Goal: Task Accomplishment & Management: Manage account settings

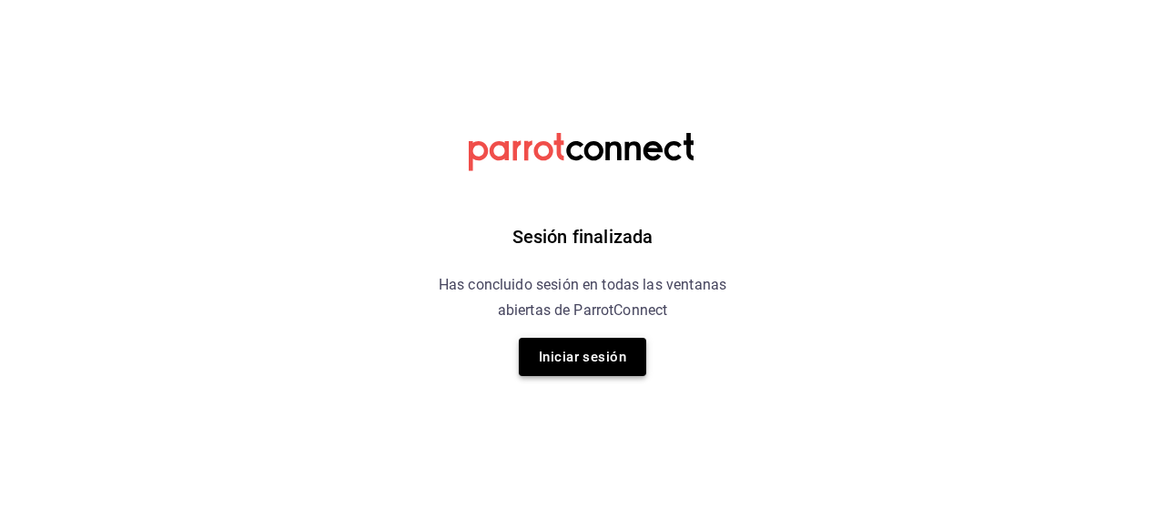
click at [558, 355] on button "Iniciar sesión" at bounding box center [582, 357] width 127 height 38
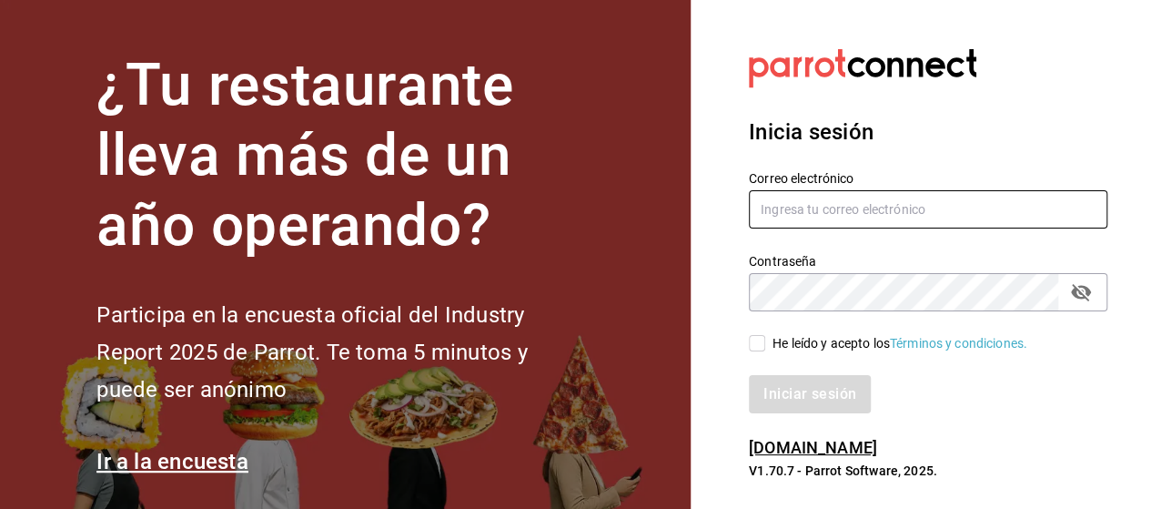
drag, startPoint x: 771, startPoint y: 218, endPoint x: 795, endPoint y: 195, distance: 32.8
click at [771, 216] on input "text" at bounding box center [928, 209] width 359 height 38
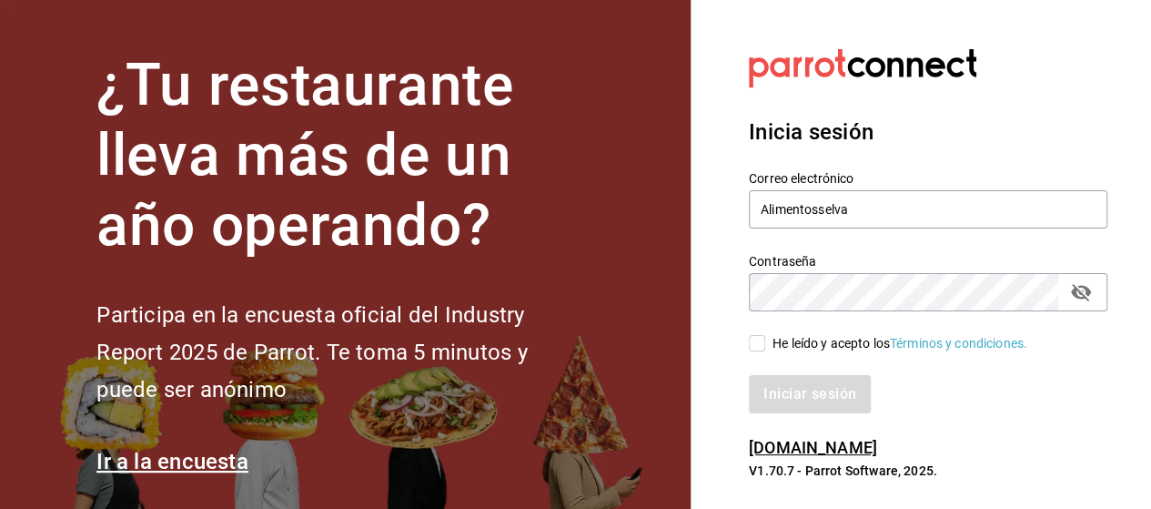
click at [1076, 288] on icon "passwordField" at bounding box center [1081, 292] width 20 height 17
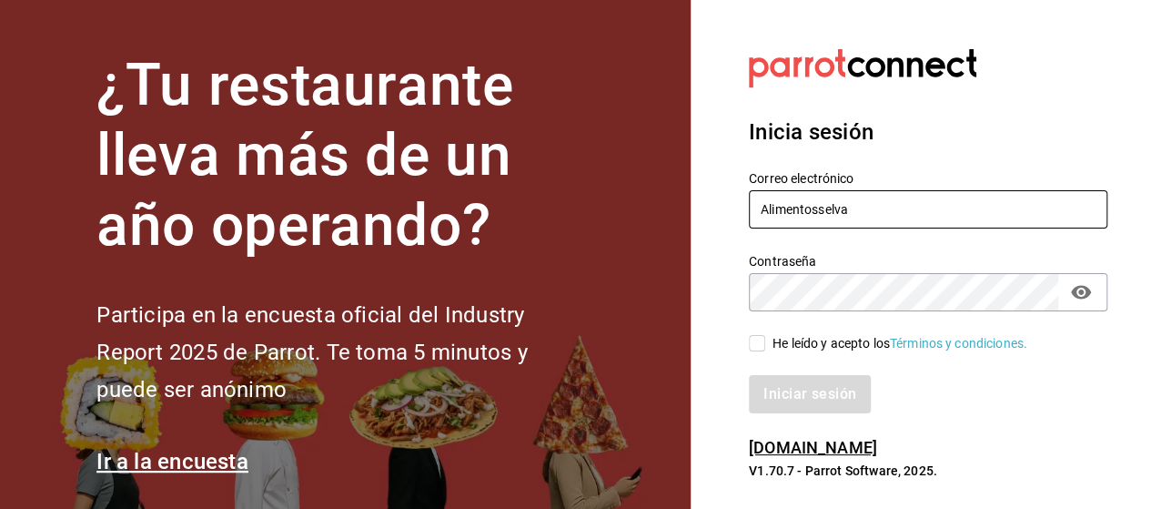
click at [857, 203] on input "Alimentosselva" at bounding box center [928, 209] width 359 height 38
type input "A"
type input "rabernd@hotmail.com"
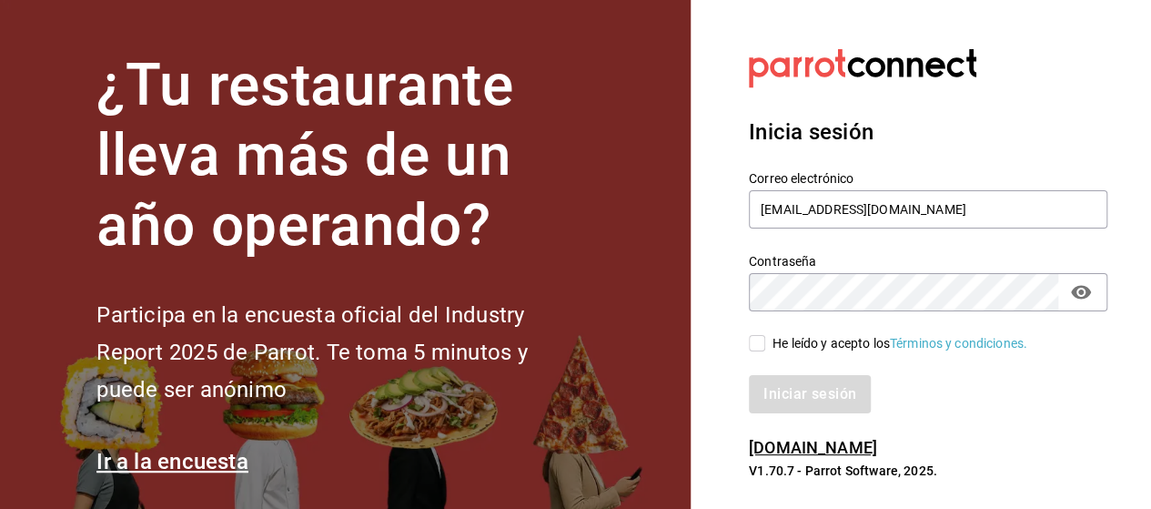
click at [759, 341] on input "He leído y acepto los Términos y condiciones." at bounding box center [757, 343] width 16 height 16
checkbox input "true"
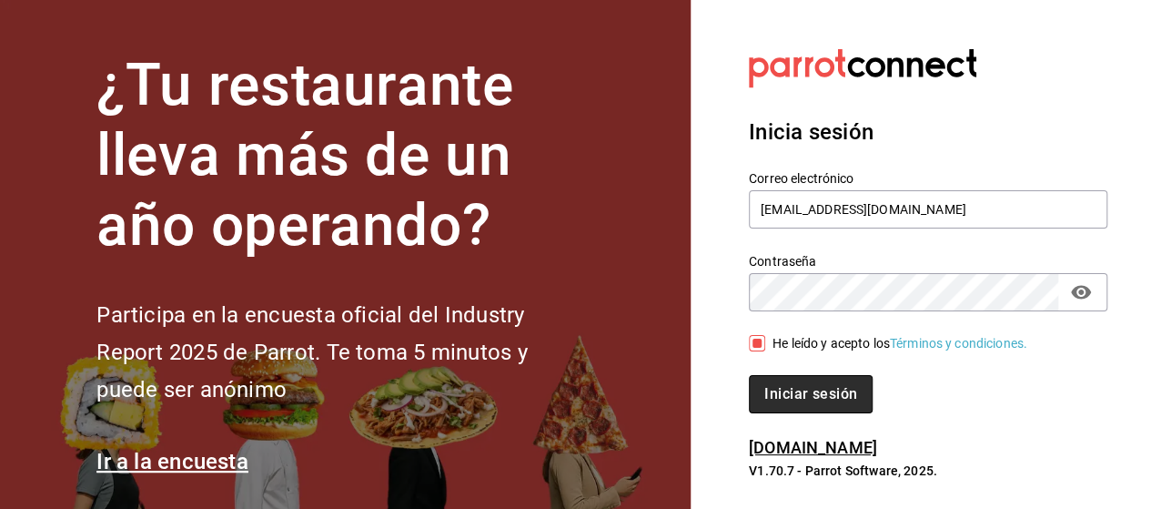
click at [783, 385] on button "Iniciar sesión" at bounding box center [811, 394] width 124 height 38
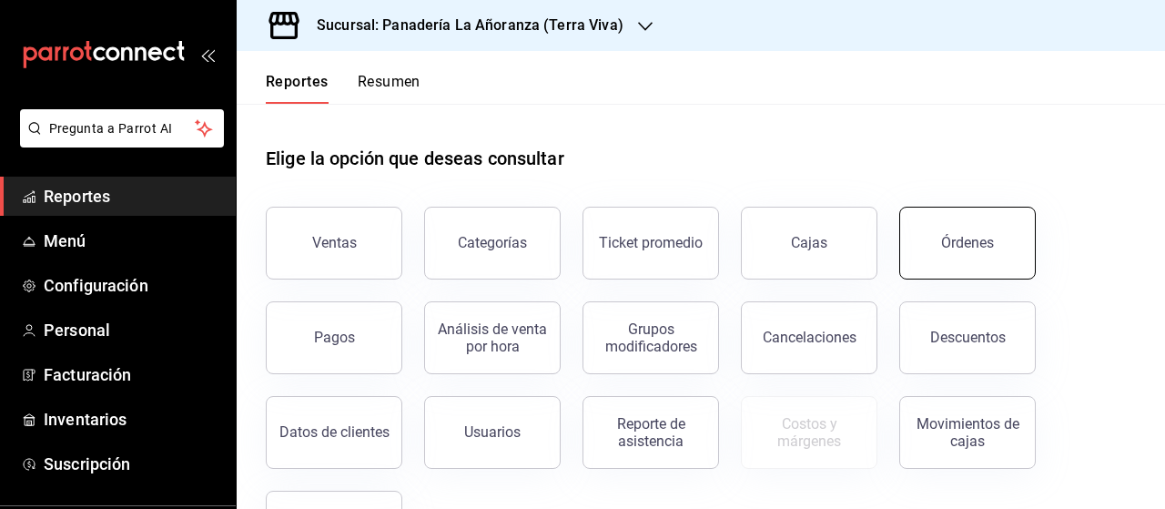
click at [986, 247] on div "Órdenes" at bounding box center [967, 242] width 53 height 17
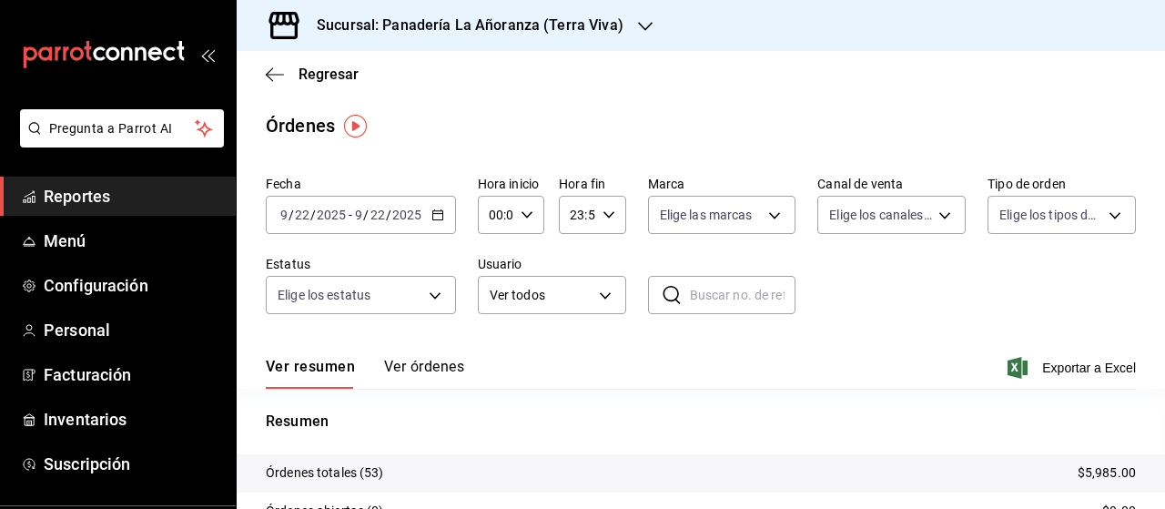
click at [638, 23] on icon "button" at bounding box center [645, 26] width 15 height 9
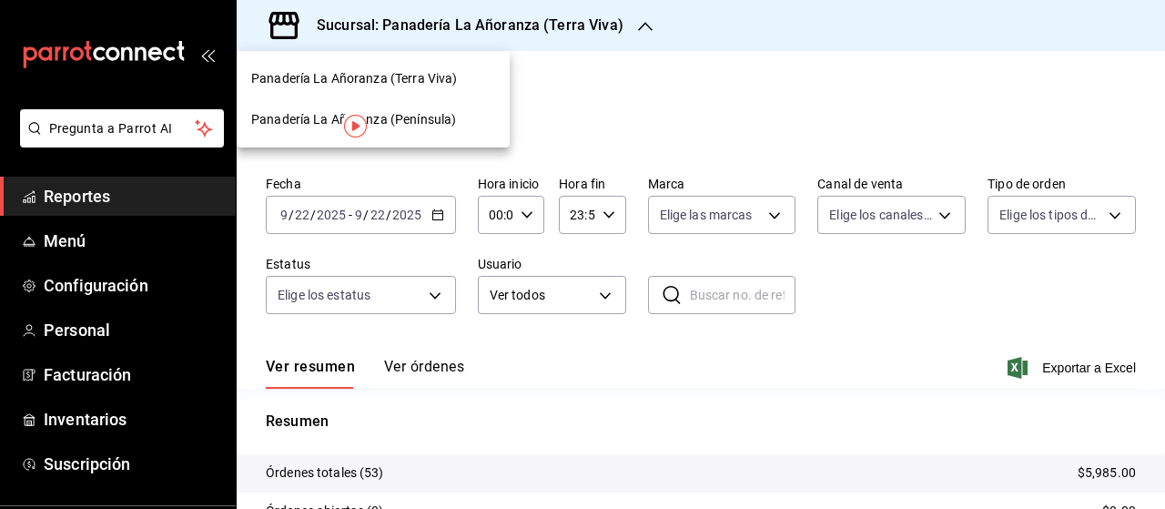
click at [413, 119] on span "Panadería La Añoranza (Península)" at bounding box center [353, 119] width 205 height 19
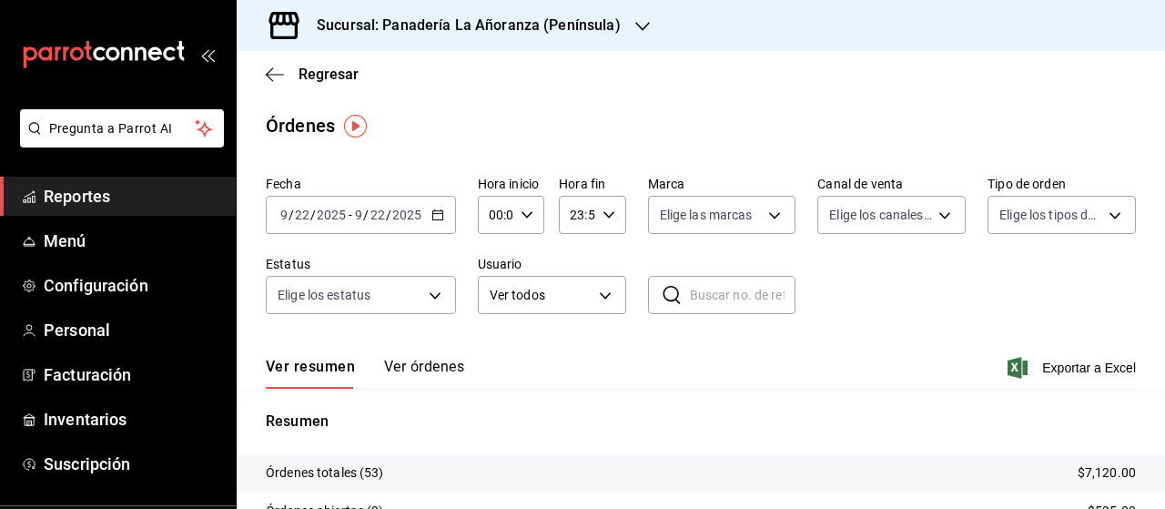
scroll to position [91, 0]
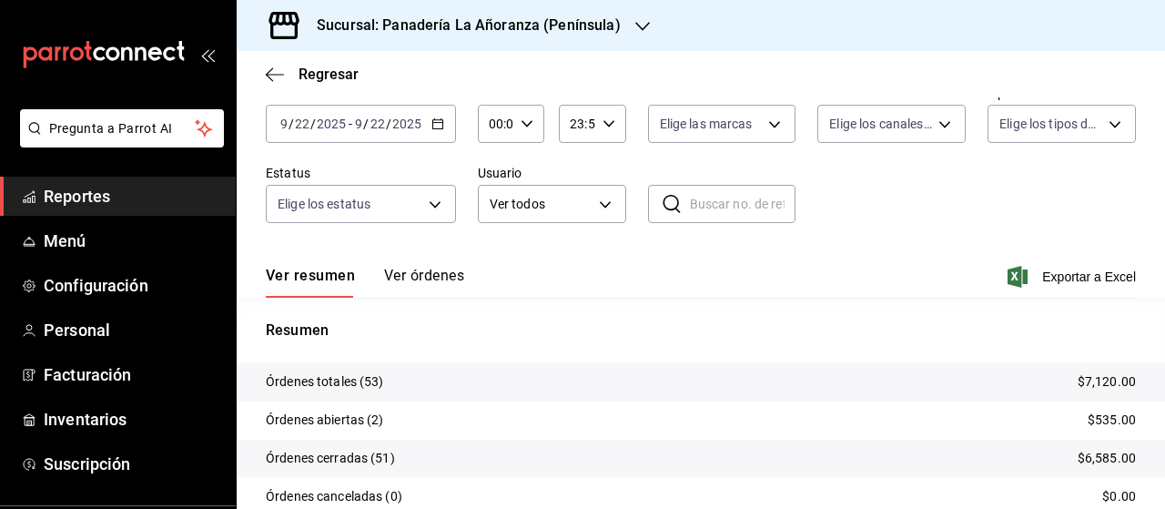
click at [81, 198] on span "Reportes" at bounding box center [132, 196] width 177 height 25
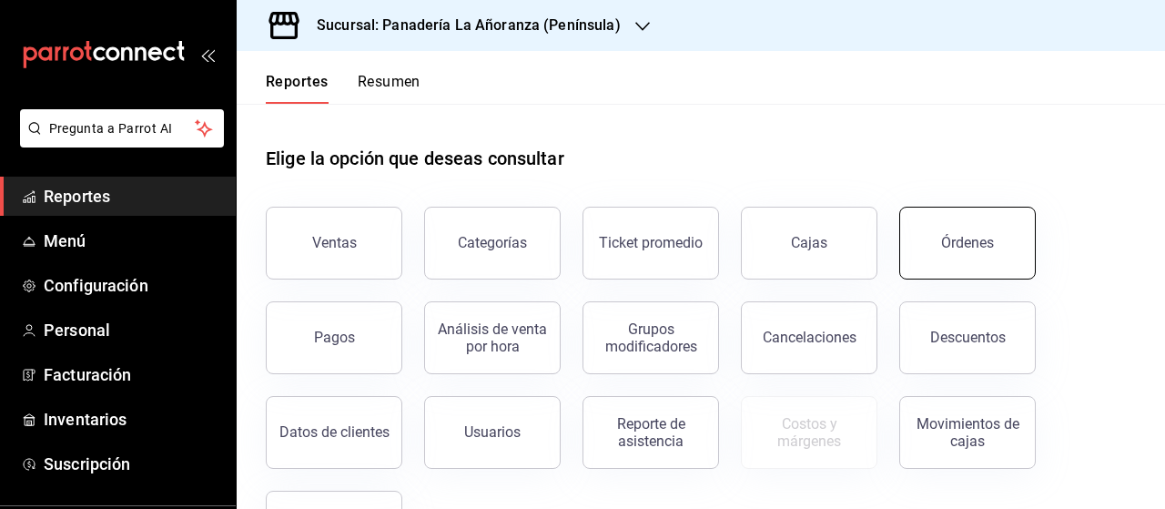
click at [934, 210] on button "Órdenes" at bounding box center [967, 243] width 137 height 73
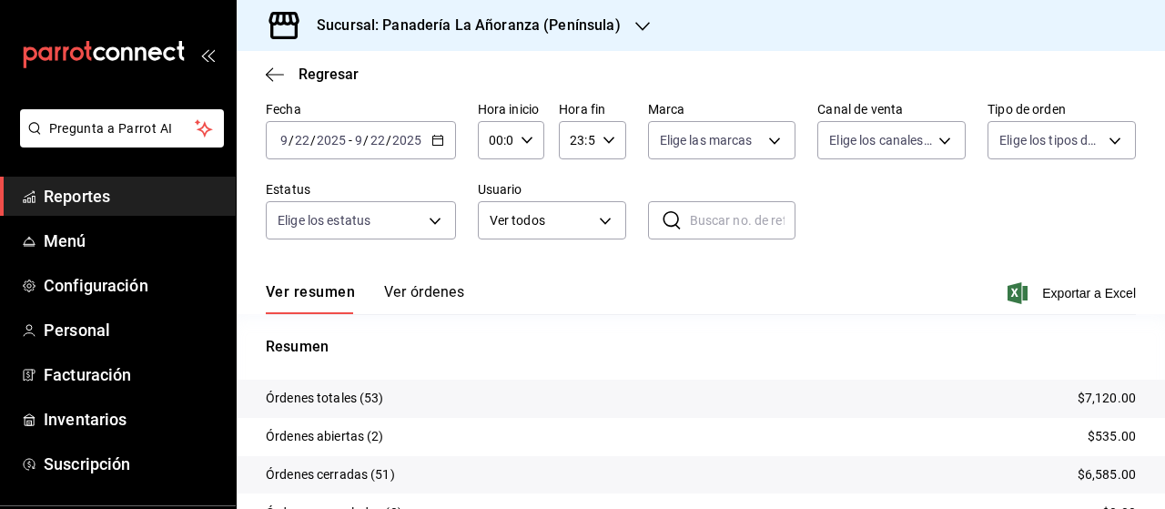
scroll to position [91, 0]
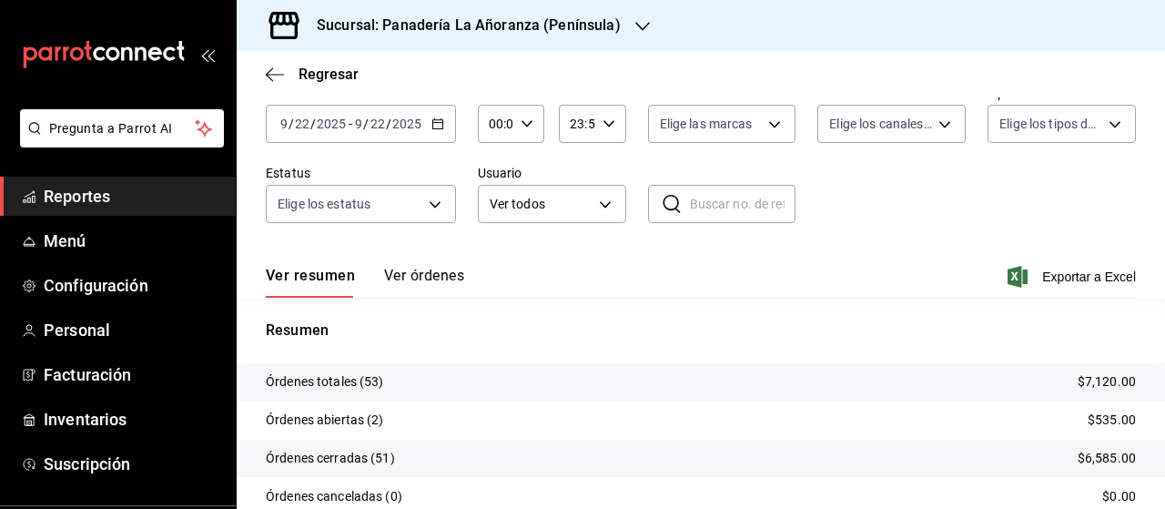
click at [635, 35] on div at bounding box center [642, 25] width 15 height 19
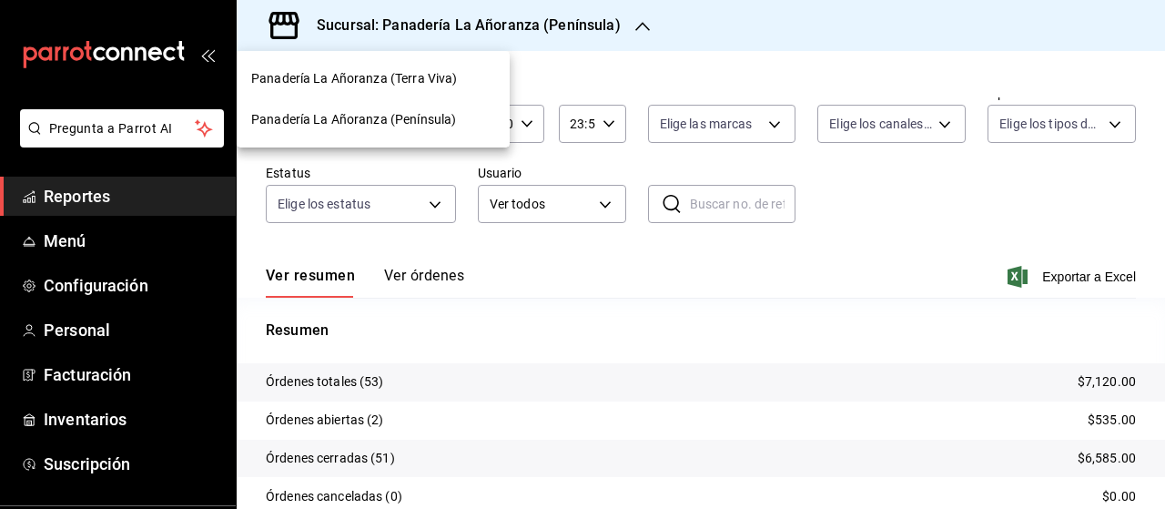
click at [360, 116] on span "Panadería La Añoranza (Península)" at bounding box center [353, 119] width 205 height 19
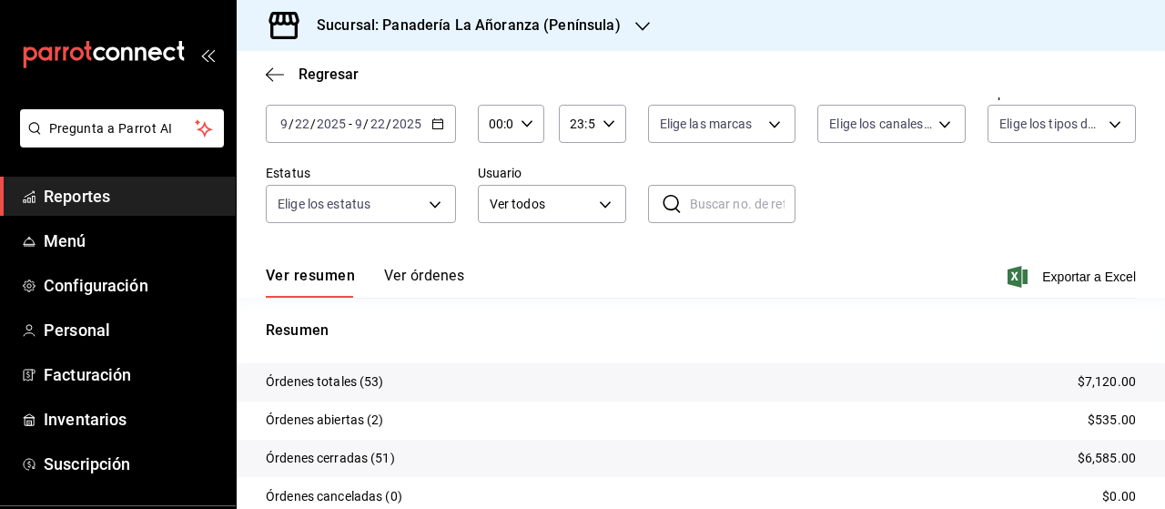
click at [623, 25] on div "Sucursal: Panadería La Añoranza (Península)" at bounding box center [454, 25] width 406 height 51
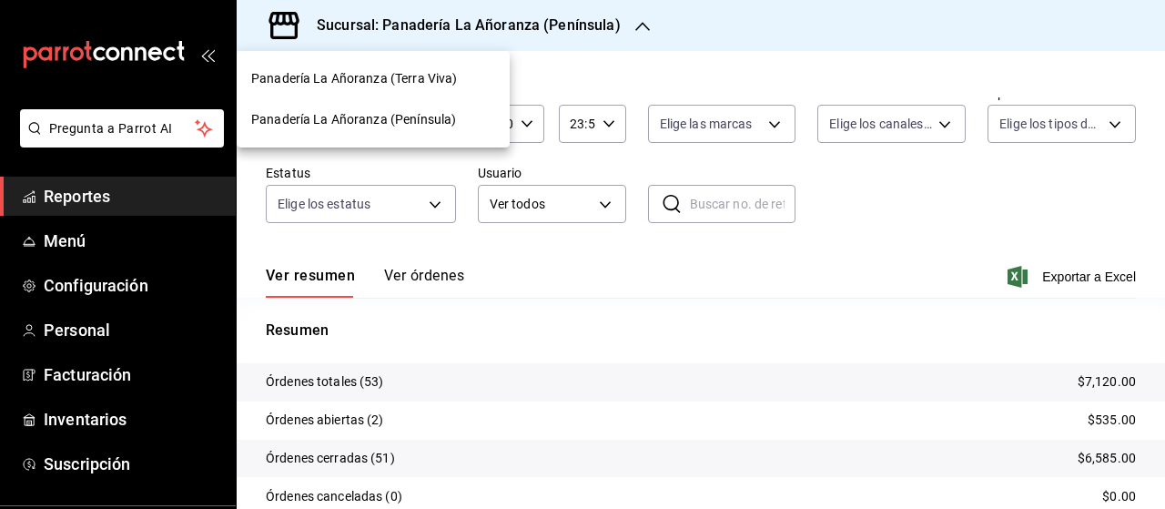
click at [426, 83] on span "Panadería La Añoranza (Terra Viva)" at bounding box center [354, 78] width 206 height 19
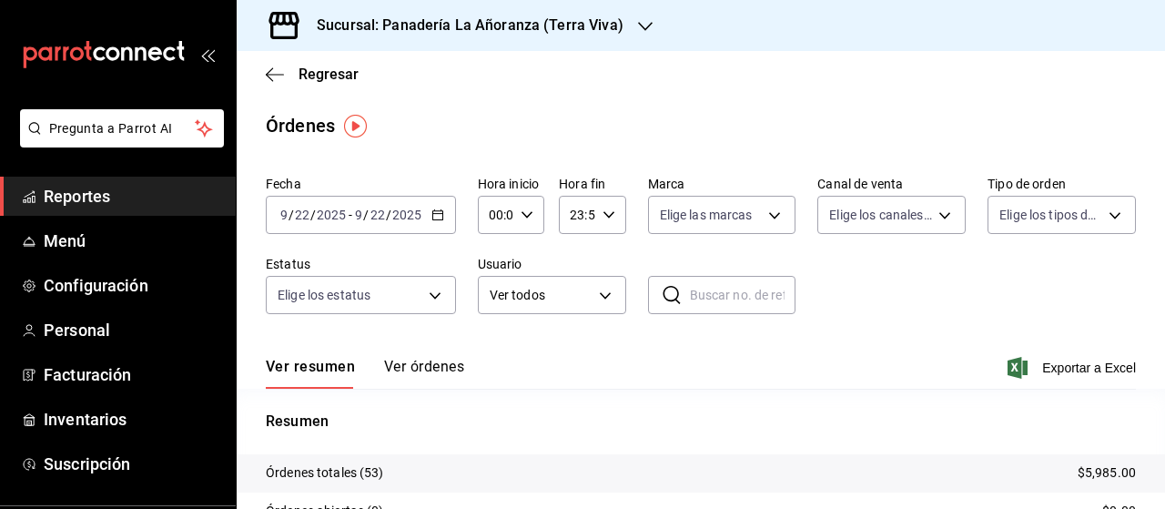
click at [96, 199] on span "Reportes" at bounding box center [132, 196] width 177 height 25
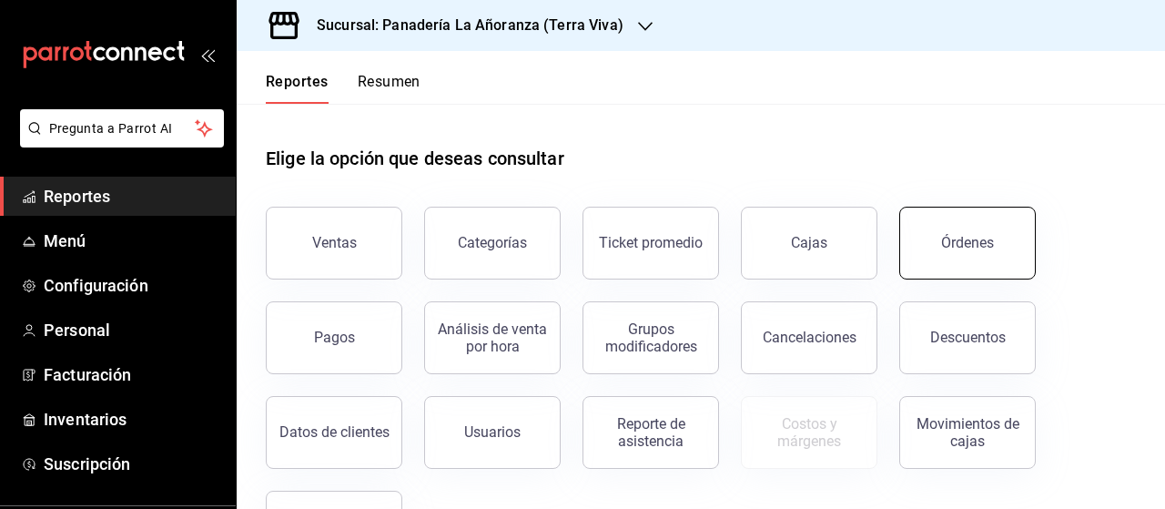
click at [956, 248] on div "Órdenes" at bounding box center [967, 242] width 53 height 17
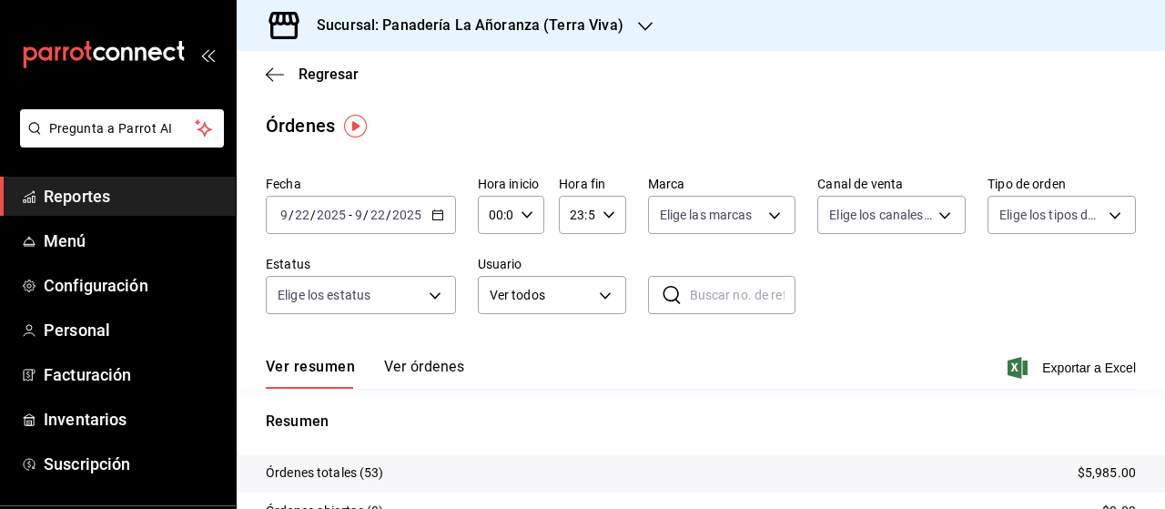
click at [638, 27] on icon "button" at bounding box center [645, 26] width 15 height 15
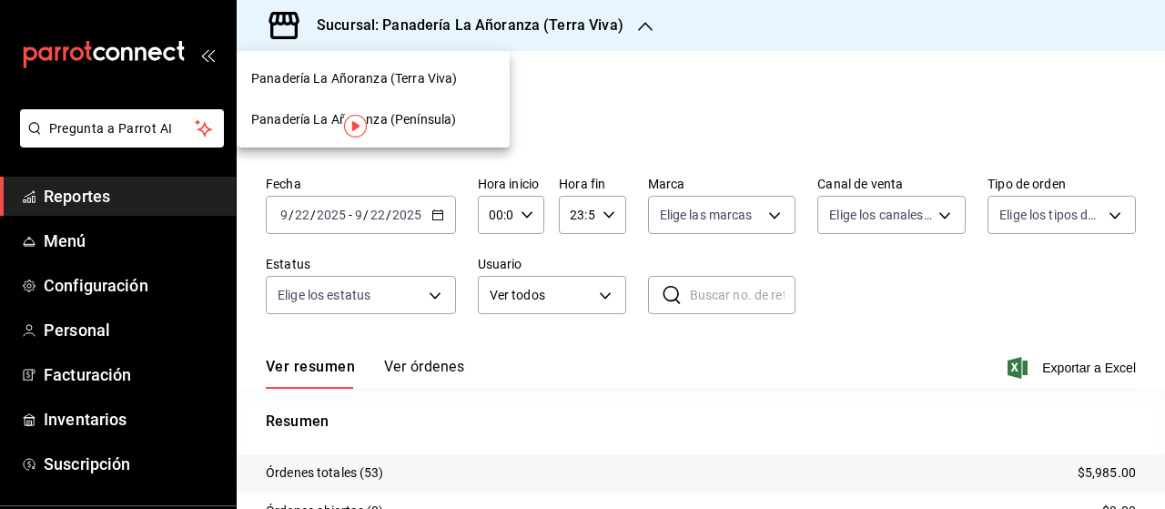
click at [408, 120] on span "Panadería La Añoranza (Península)" at bounding box center [353, 119] width 205 height 19
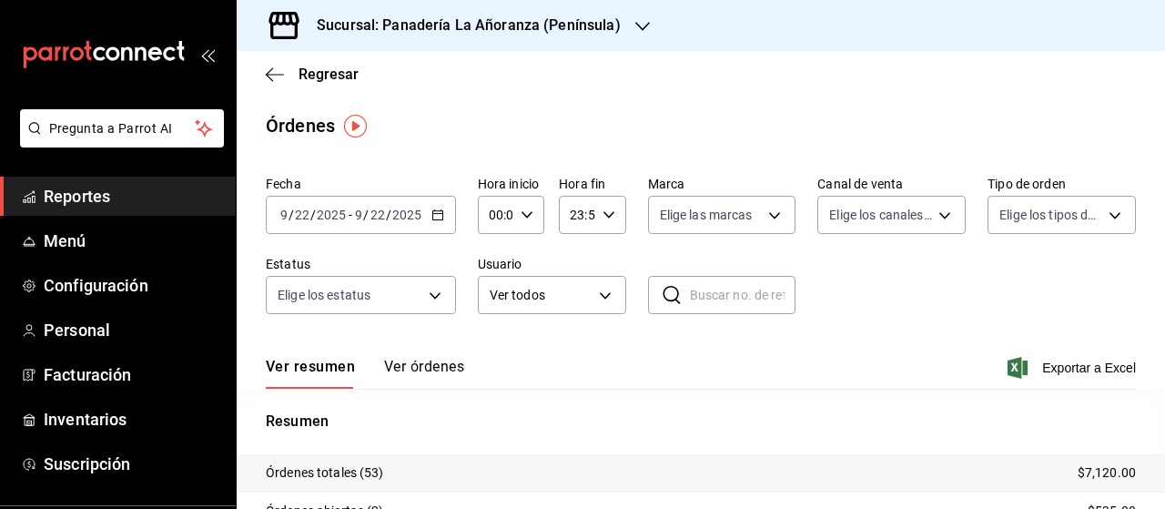
click at [80, 190] on span "Reportes" at bounding box center [132, 196] width 177 height 25
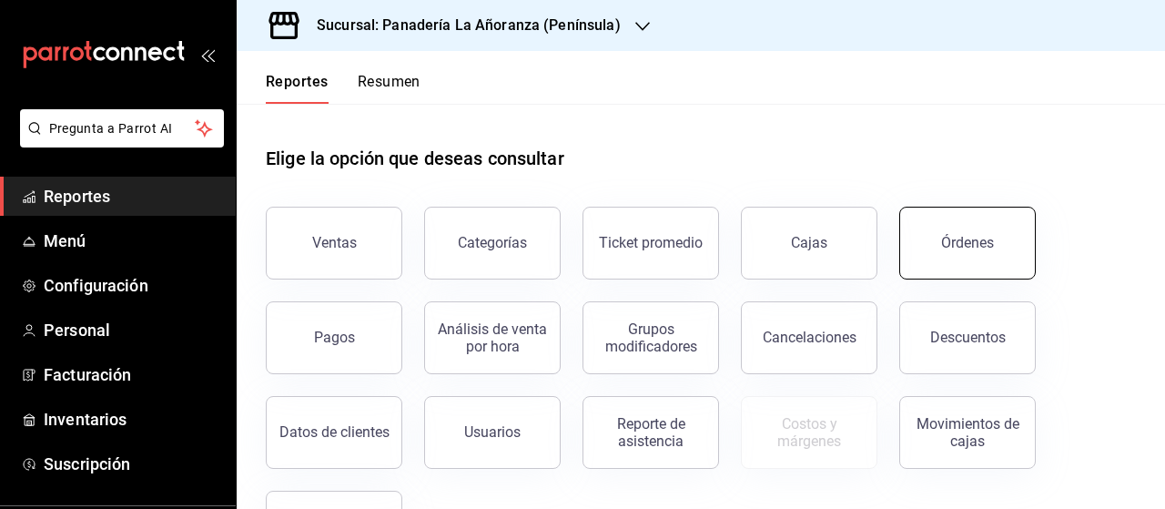
click at [928, 251] on button "Órdenes" at bounding box center [967, 243] width 137 height 73
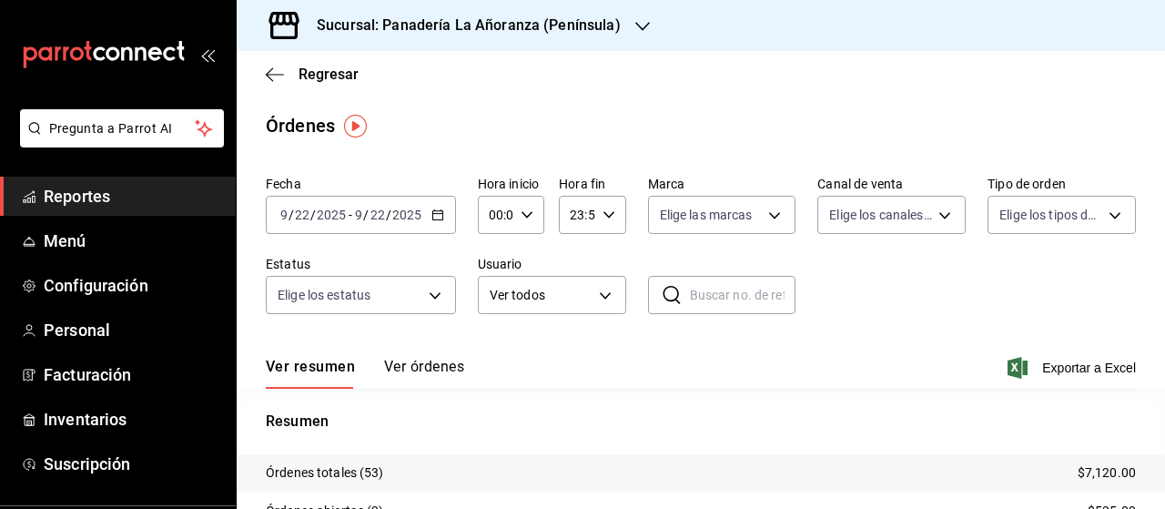
click at [623, 28] on div "Sucursal: Panadería La Añoranza (Península)" at bounding box center [454, 25] width 406 height 51
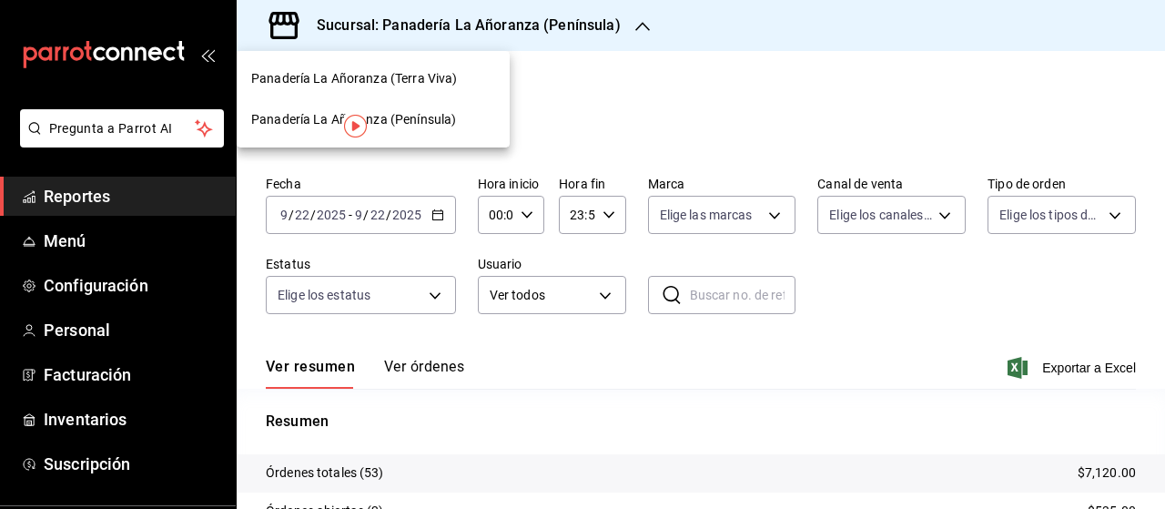
click at [434, 86] on span "Panadería La Añoranza (Terra Viva)" at bounding box center [354, 78] width 206 height 19
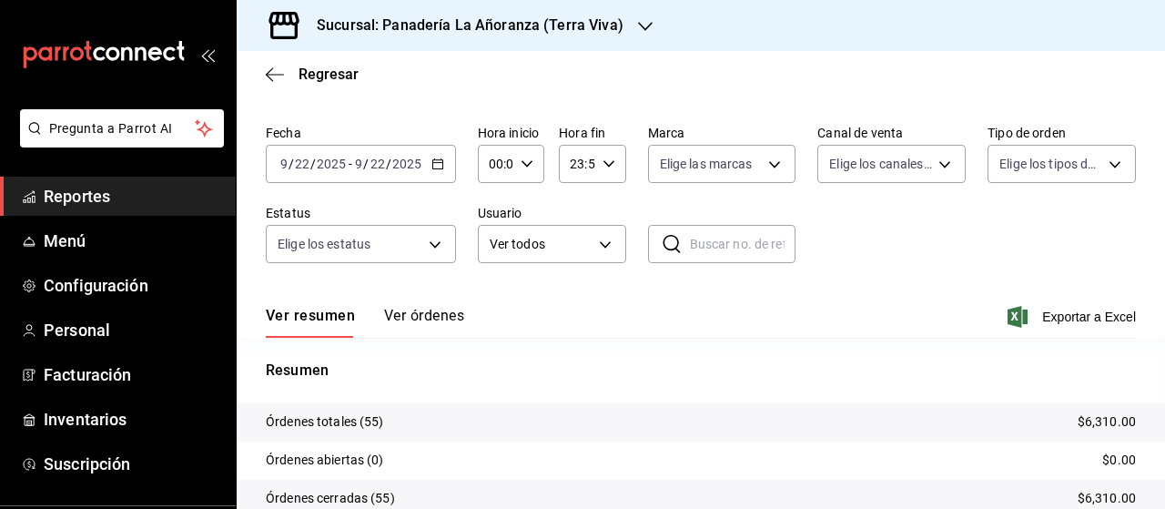
scroll to position [91, 0]
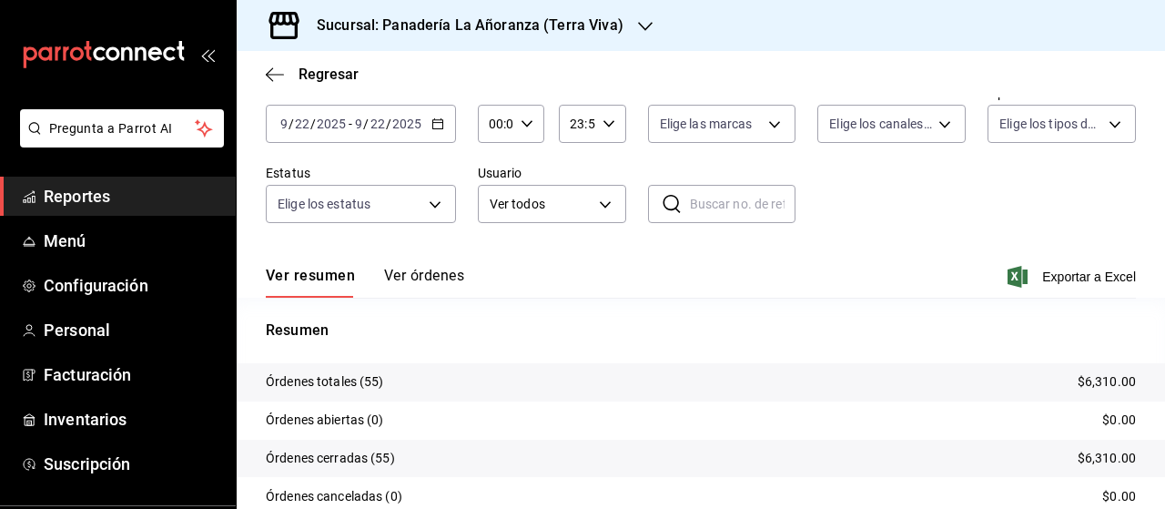
click at [340, 491] on p "Órdenes canceladas (0)" at bounding box center [334, 496] width 137 height 19
click at [267, 78] on icon "button" at bounding box center [275, 74] width 18 height 16
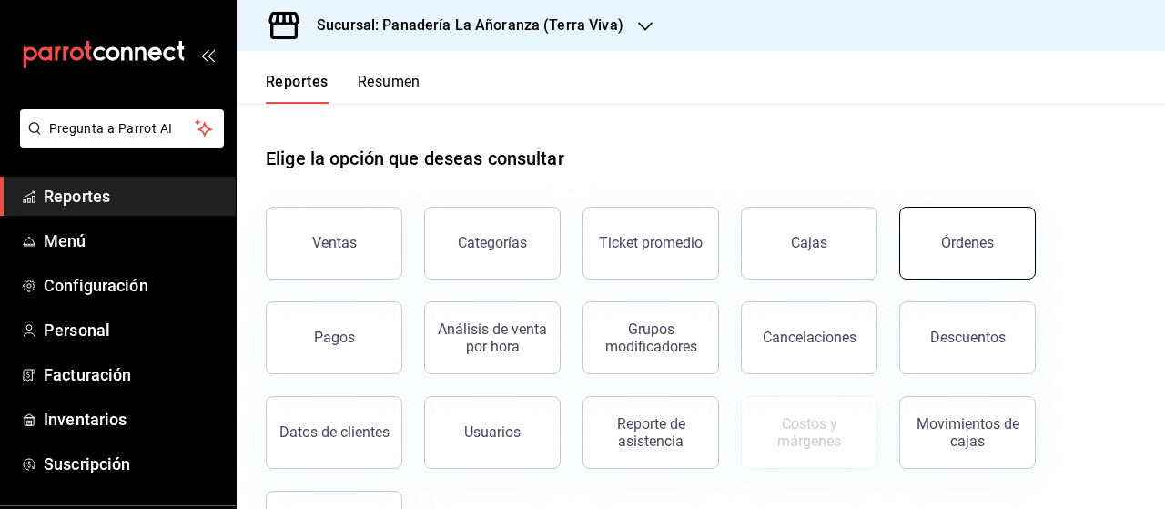
click at [954, 242] on div "Órdenes" at bounding box center [967, 242] width 53 height 17
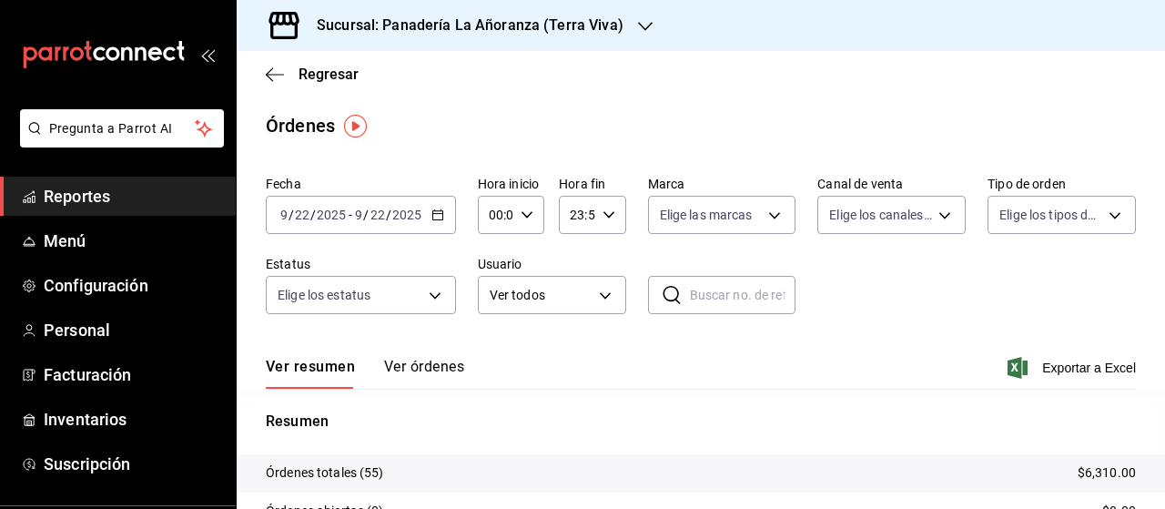
click at [641, 23] on icon "button" at bounding box center [645, 26] width 15 height 15
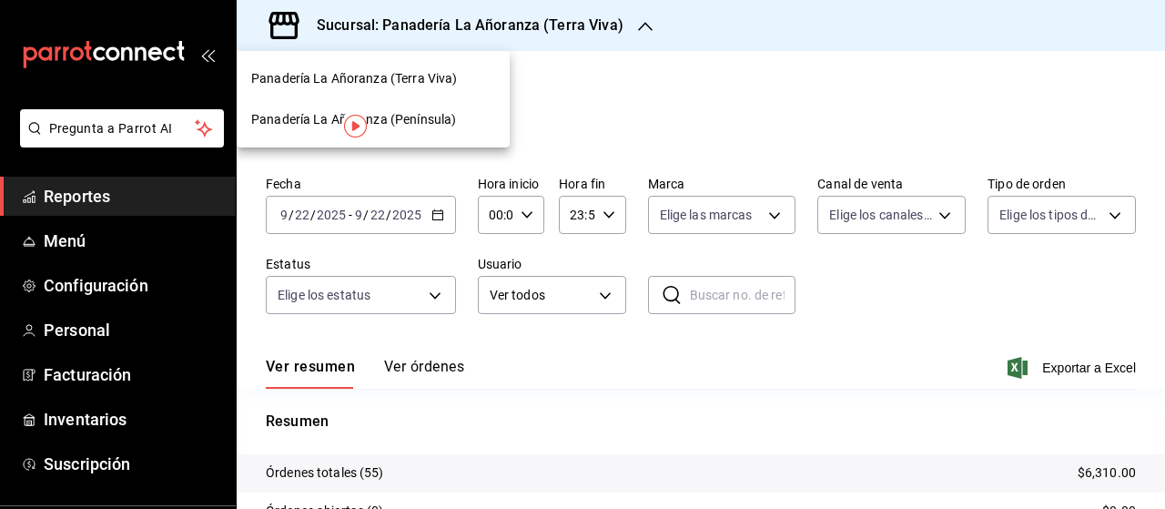
click at [426, 116] on span "Panadería La Añoranza (Península)" at bounding box center [353, 119] width 205 height 19
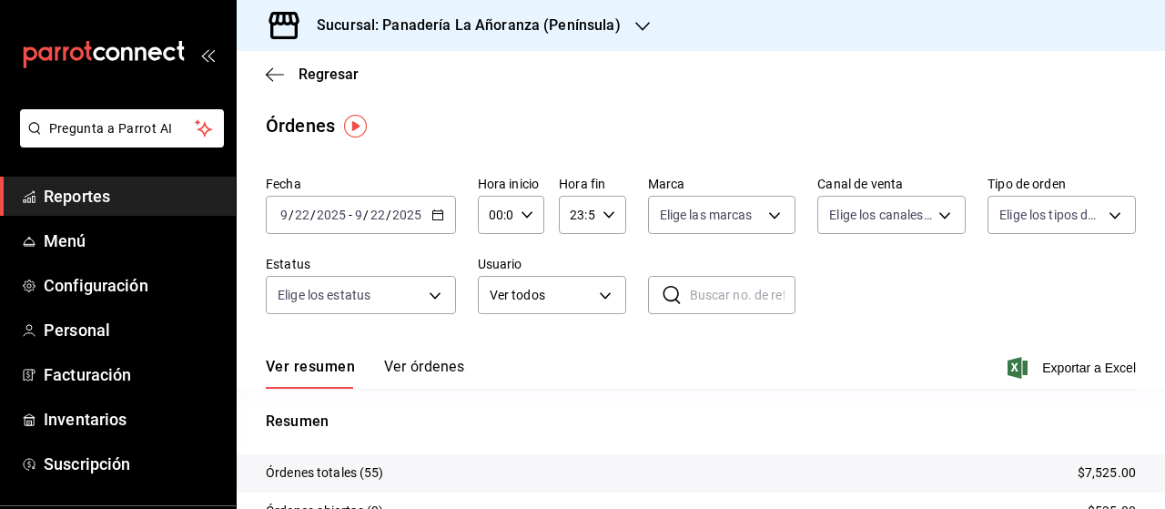
click at [641, 28] on icon "button" at bounding box center [642, 26] width 15 height 15
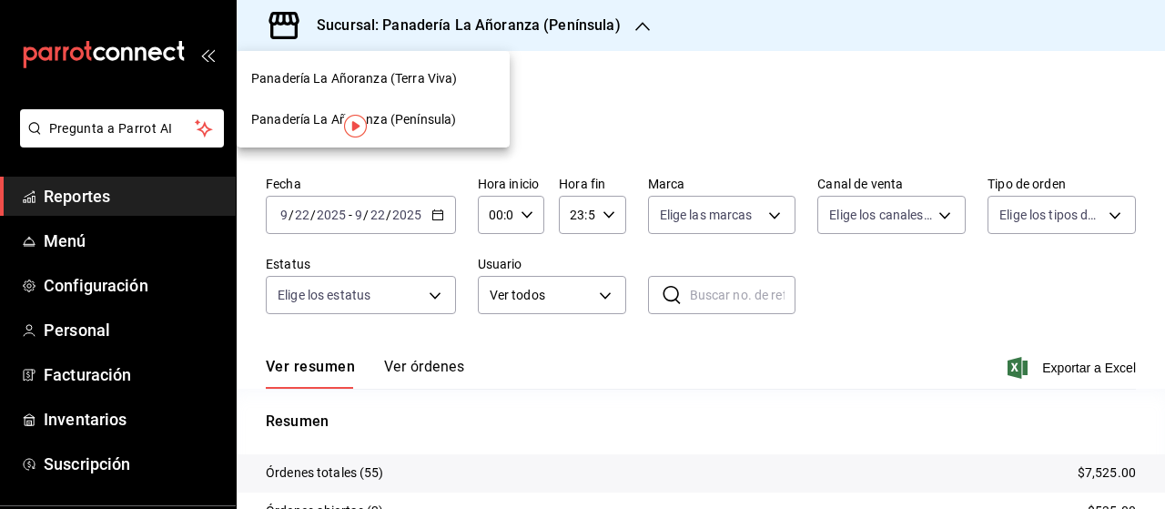
click at [432, 120] on span "Panadería La Añoranza (Península)" at bounding box center [353, 119] width 205 height 19
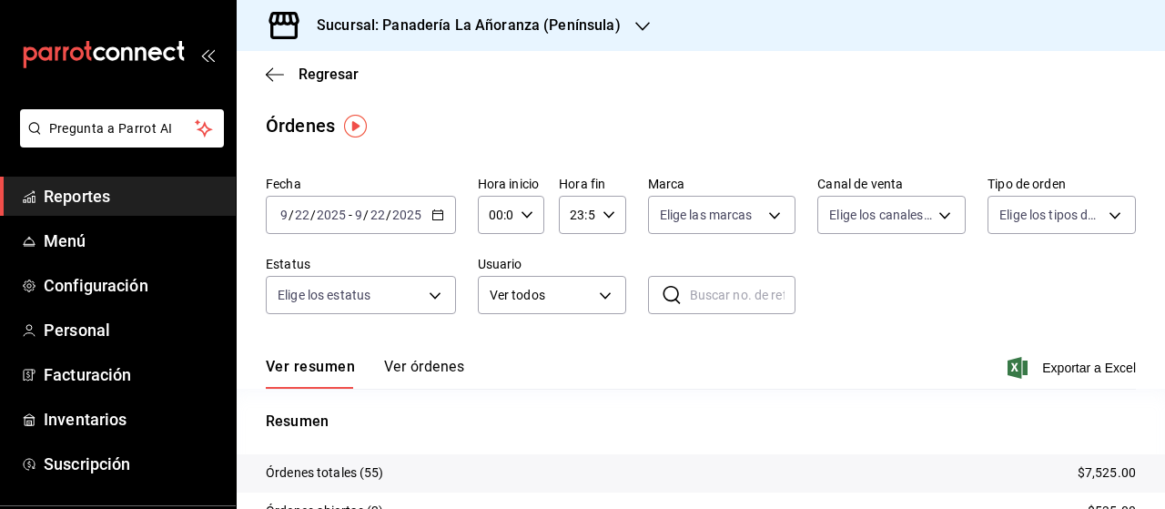
click at [626, 22] on div "Sucursal: Panadería La Añoranza (Península)" at bounding box center [454, 25] width 406 height 51
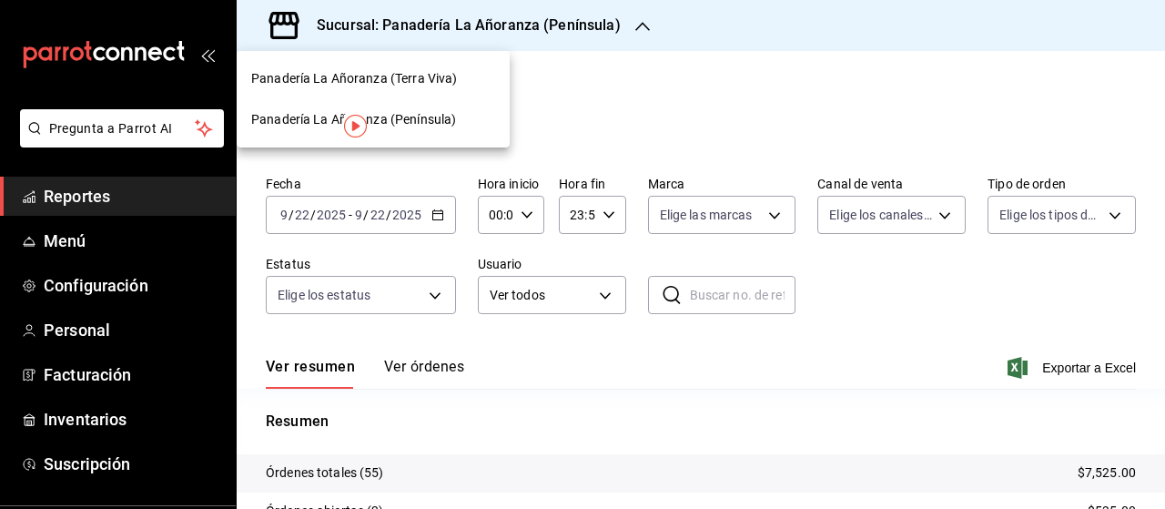
click at [439, 108] on div "Panadería La Añoranza (Península)" at bounding box center [373, 119] width 273 height 41
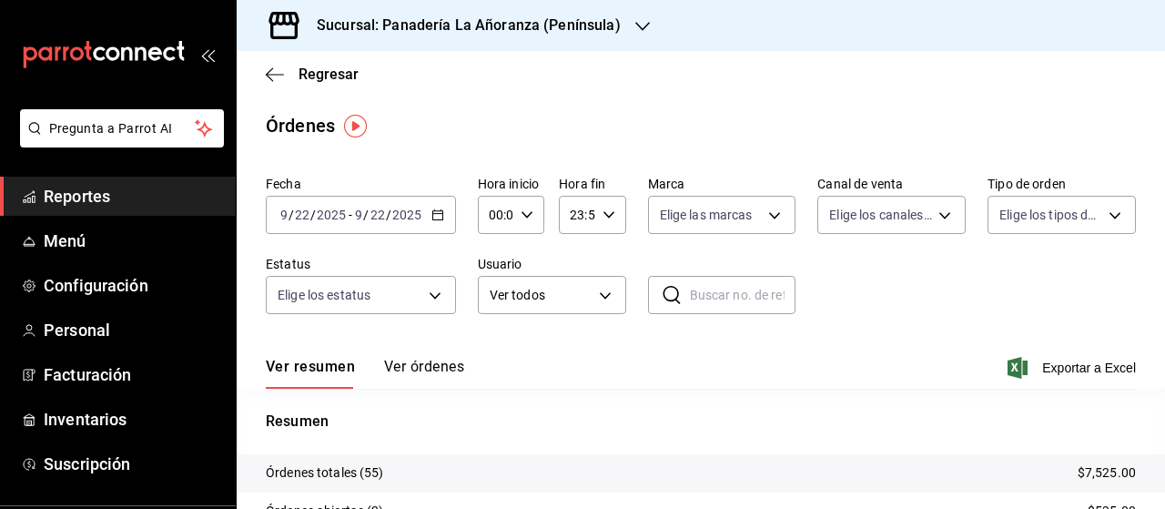
click at [255, 65] on div "Regresar" at bounding box center [701, 74] width 928 height 46
click at [273, 73] on icon "button" at bounding box center [275, 74] width 18 height 16
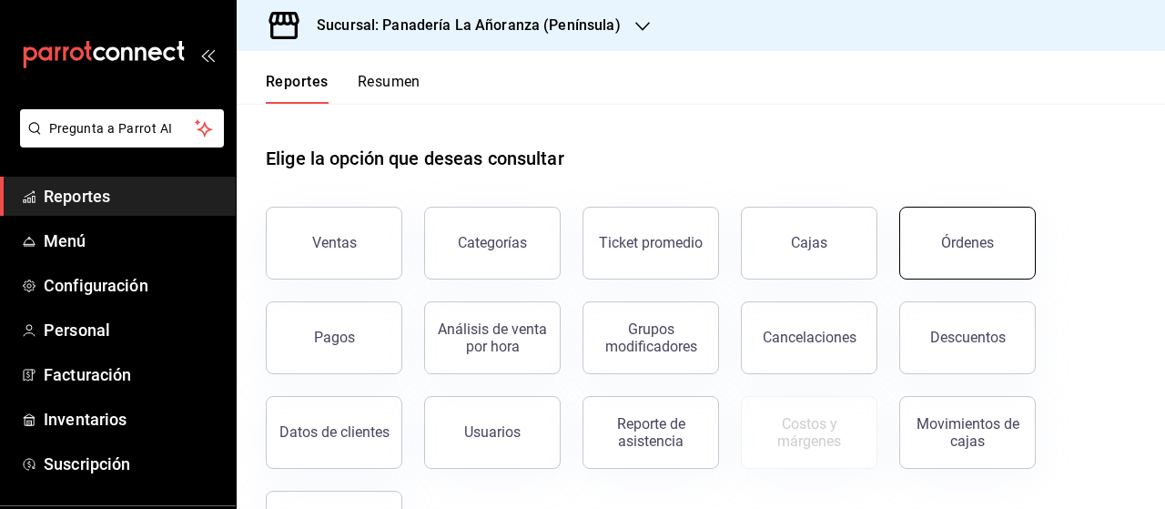
click at [966, 228] on button "Órdenes" at bounding box center [967, 243] width 137 height 73
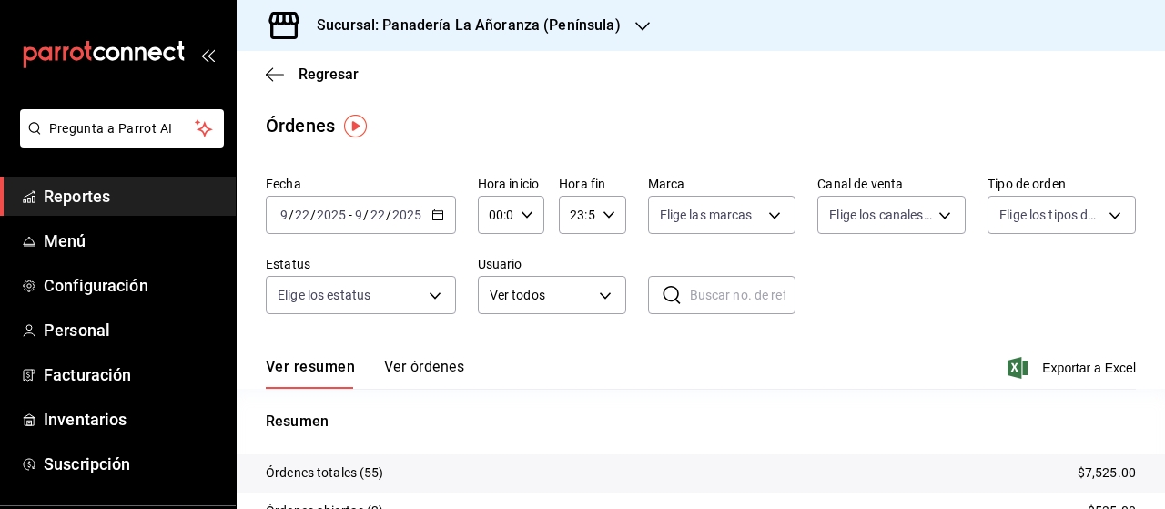
click at [637, 25] on icon "button" at bounding box center [642, 26] width 15 height 15
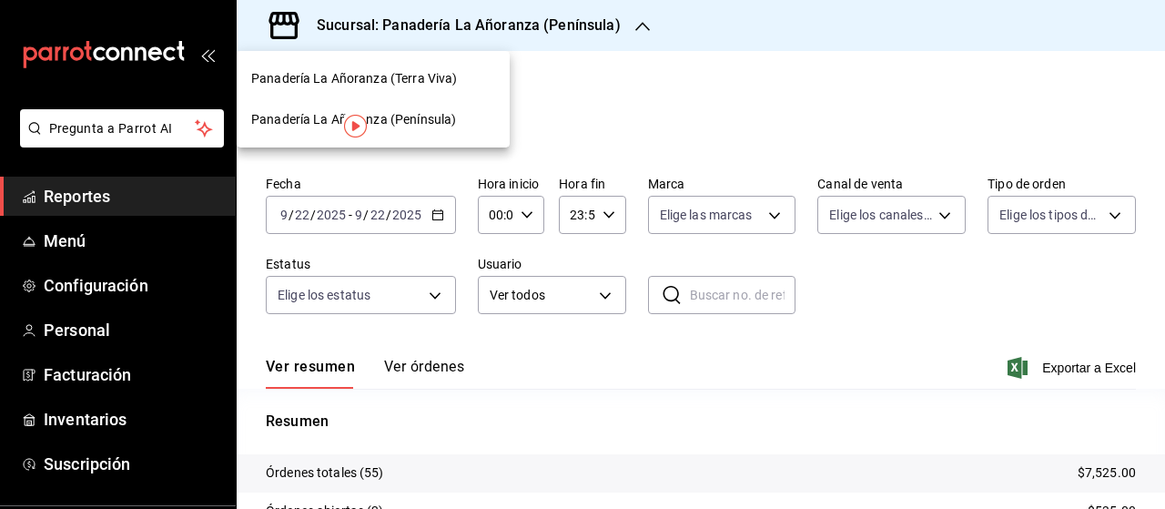
click at [404, 77] on span "Panadería La Añoranza (Terra Viva)" at bounding box center [354, 78] width 206 height 19
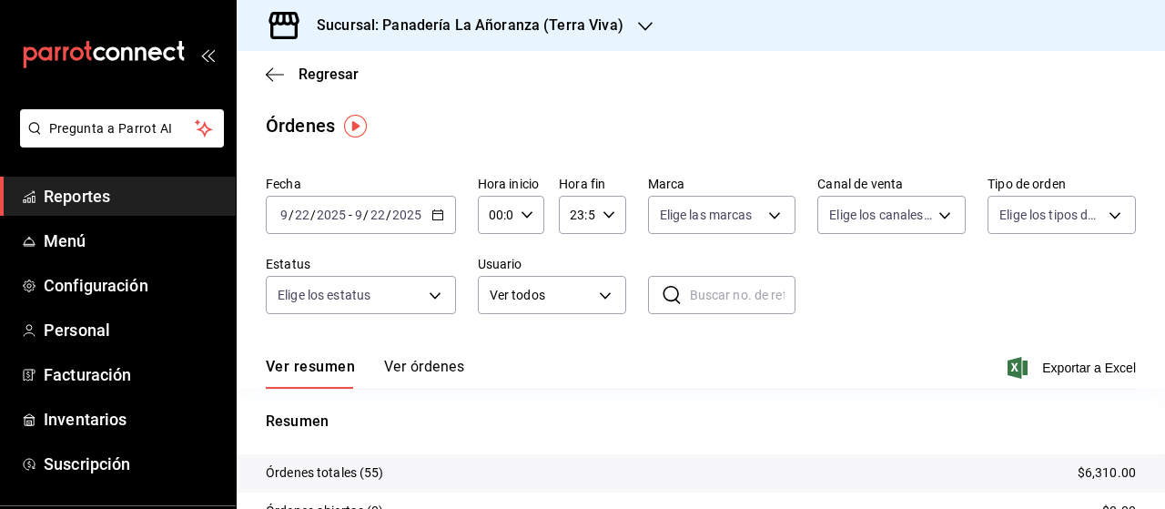
click at [399, 210] on input "2025" at bounding box center [406, 215] width 31 height 15
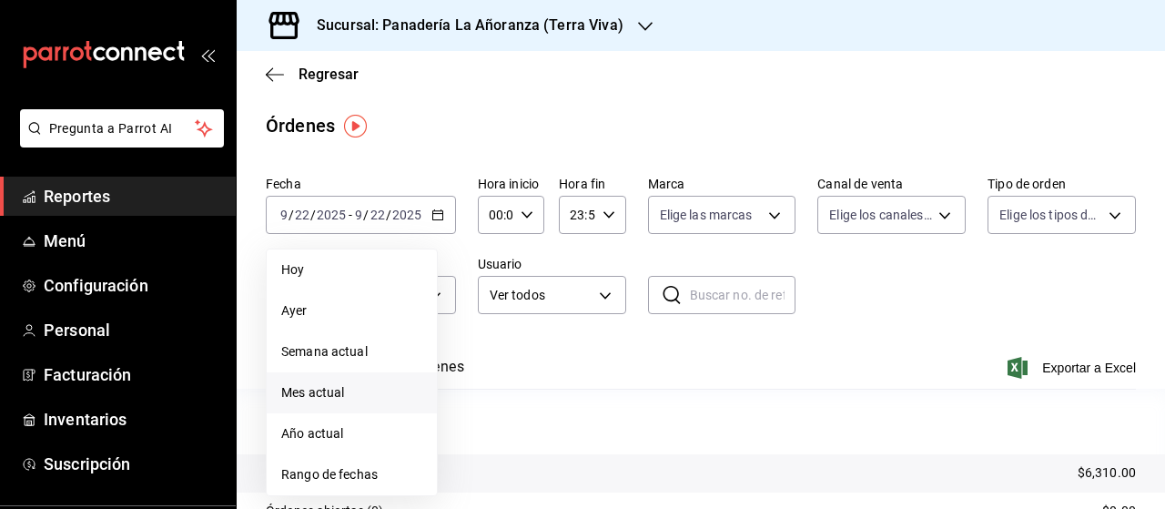
click at [350, 400] on span "Mes actual" at bounding box center [351, 392] width 141 height 19
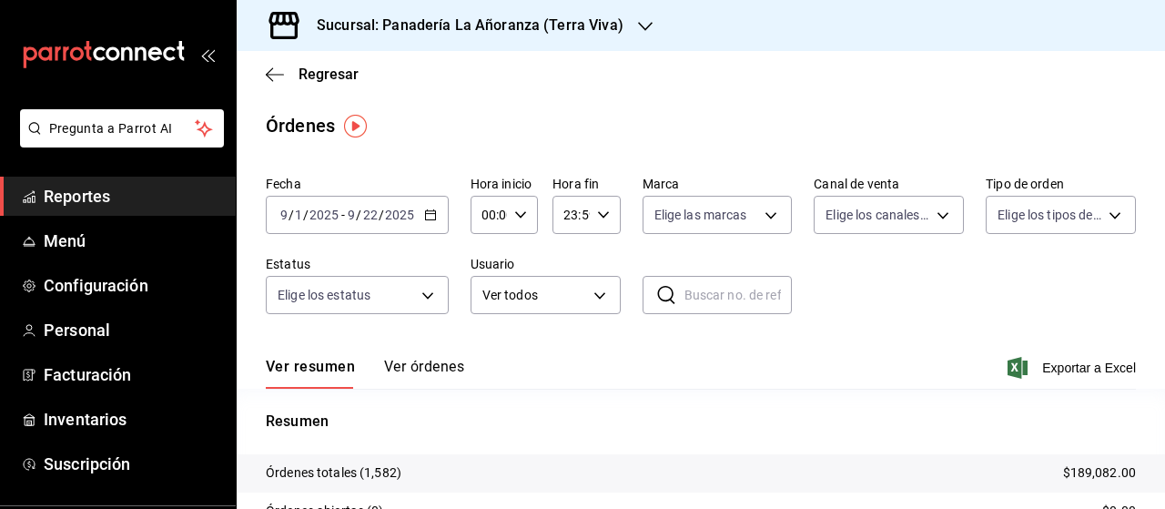
click at [638, 23] on icon "button" at bounding box center [645, 26] width 15 height 15
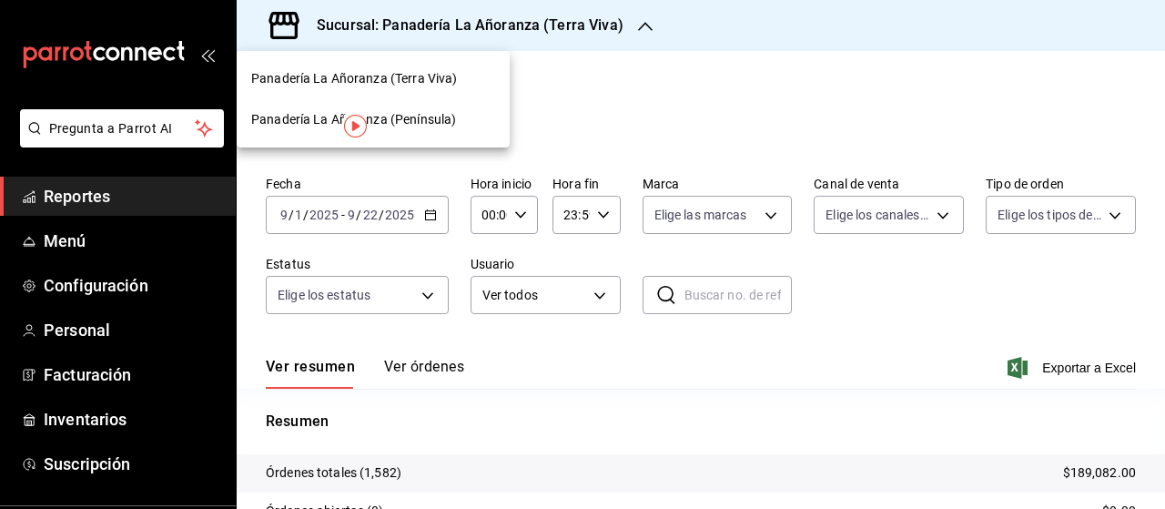
click at [430, 110] on div "Panadería La Añoranza (Península)" at bounding box center [373, 119] width 273 height 41
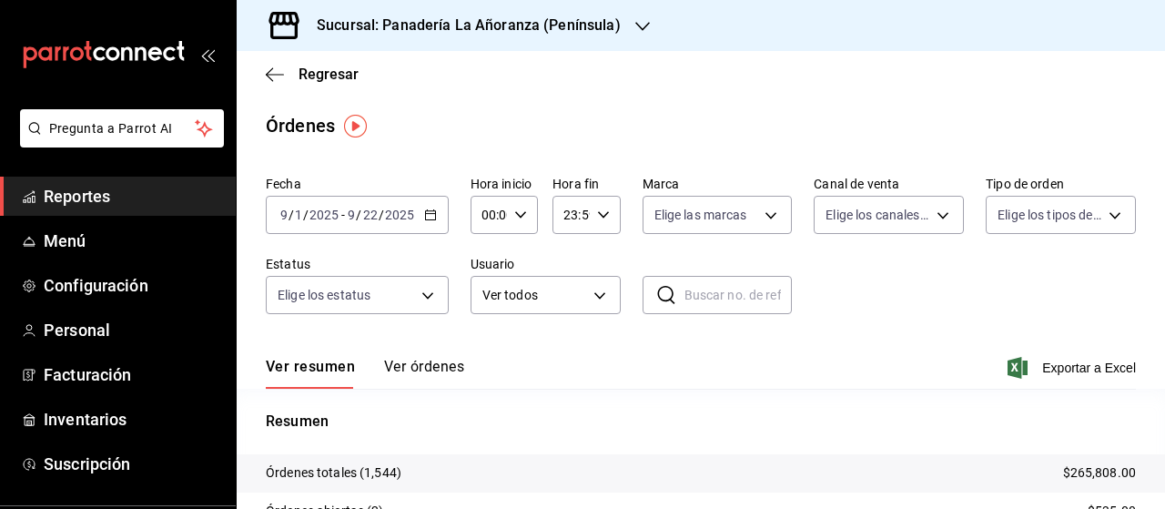
click at [60, 184] on span "Reportes" at bounding box center [132, 196] width 177 height 25
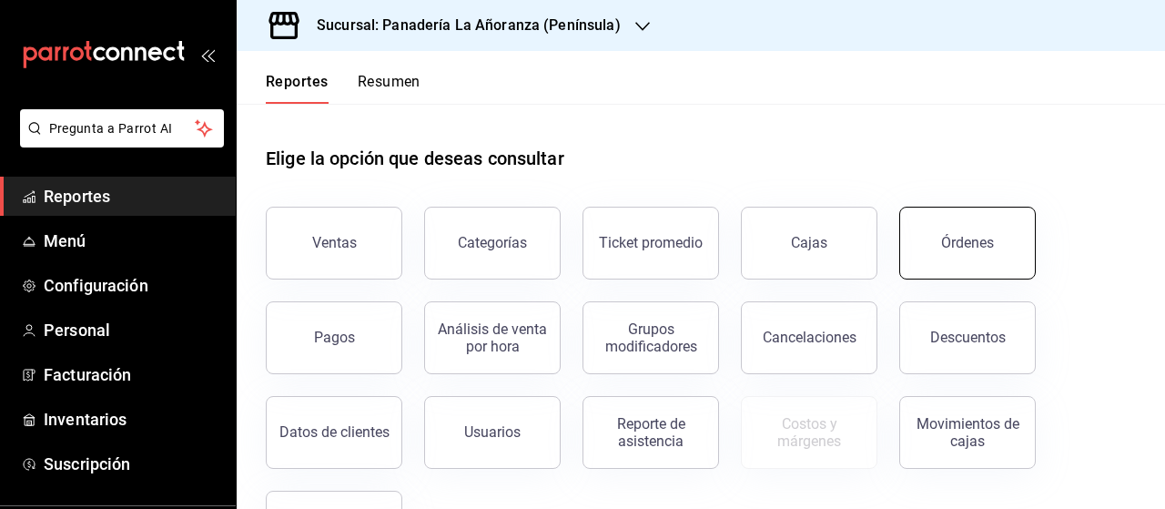
click at [944, 242] on div "Órdenes" at bounding box center [967, 242] width 53 height 17
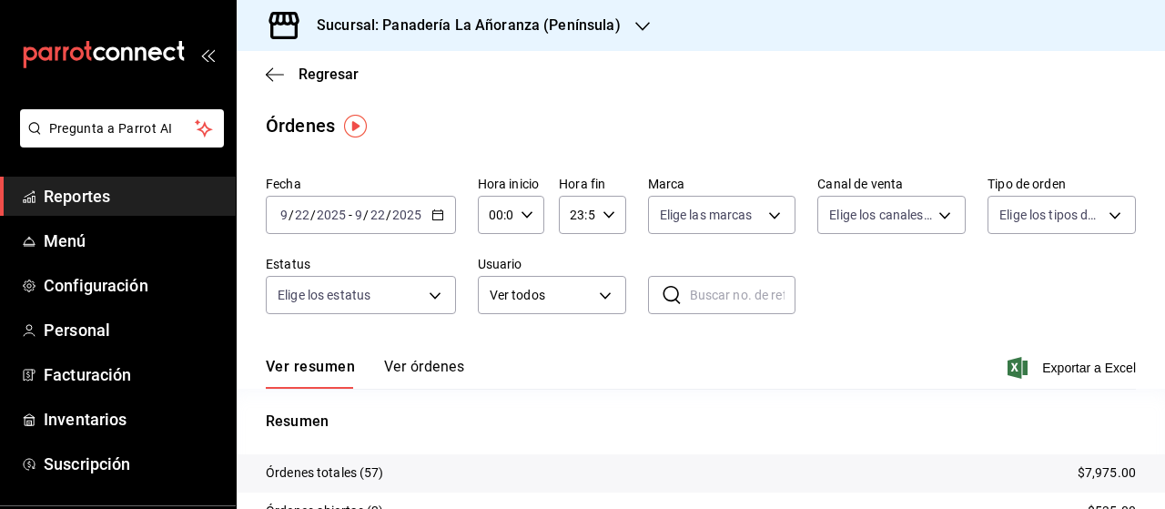
click at [627, 23] on div "Sucursal: Panadería La Añoranza (Península)" at bounding box center [454, 25] width 406 height 51
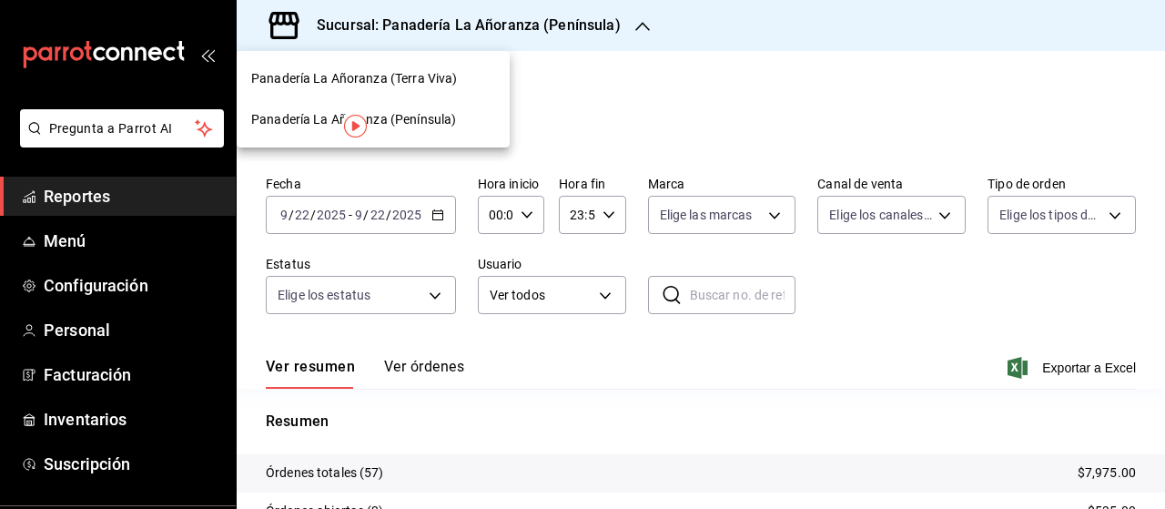
click at [417, 80] on span "Panadería La Añoranza (Terra Viva)" at bounding box center [354, 78] width 206 height 19
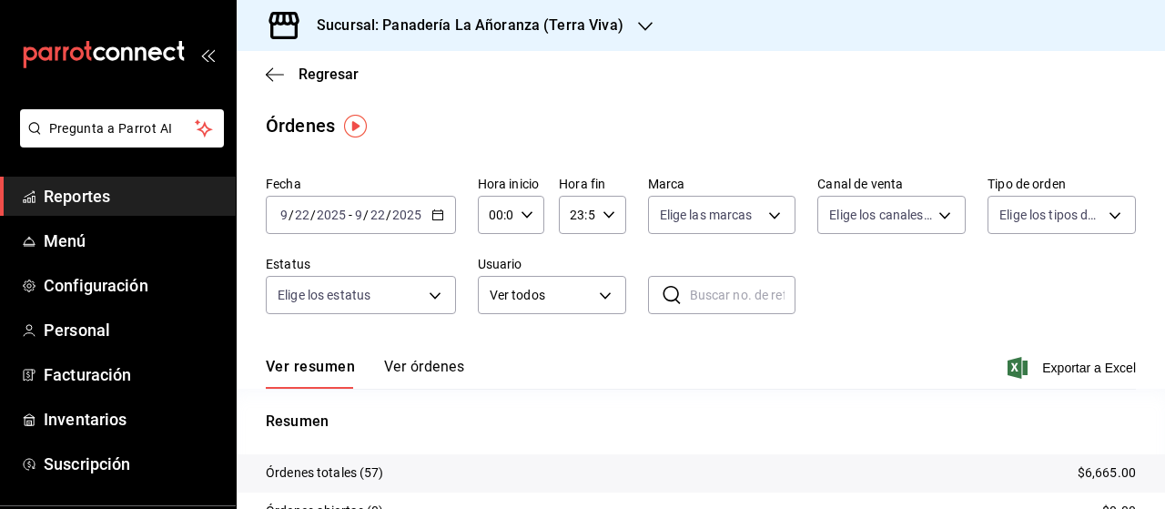
click at [77, 198] on span "Reportes" at bounding box center [132, 196] width 177 height 25
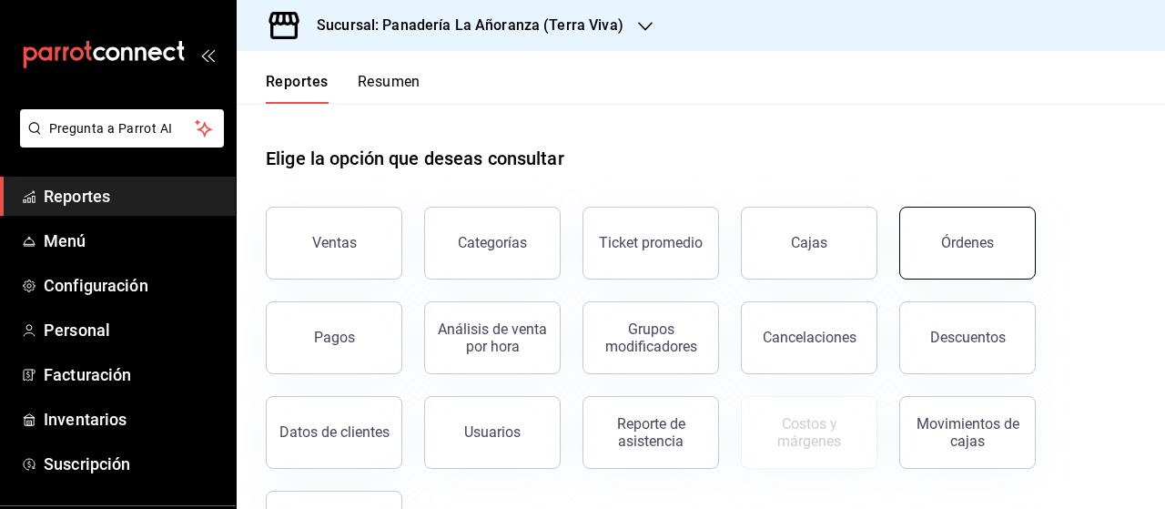
click at [972, 252] on button "Órdenes" at bounding box center [967, 243] width 137 height 73
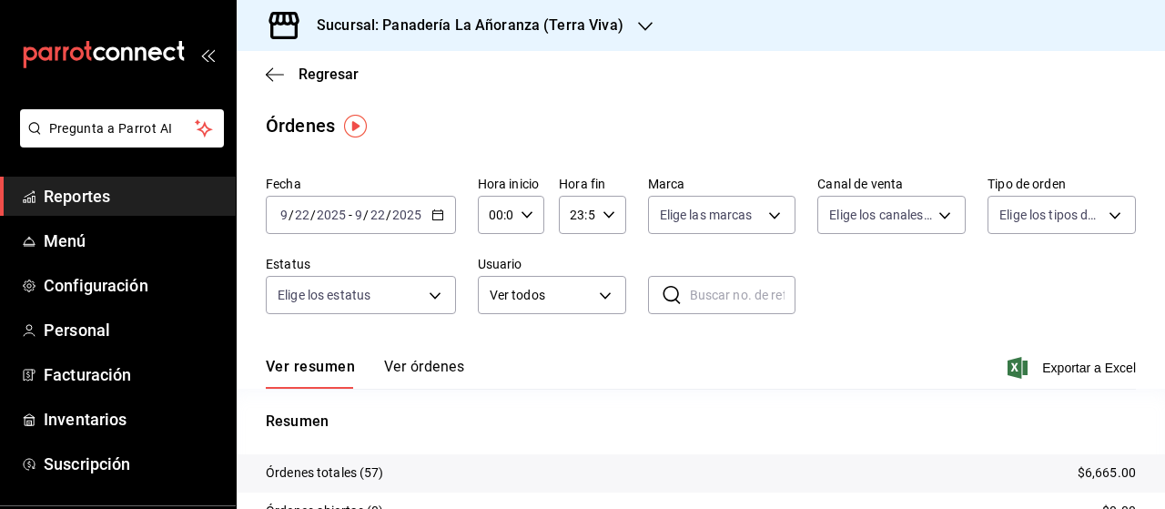
click at [644, 28] on icon "button" at bounding box center [645, 26] width 15 height 15
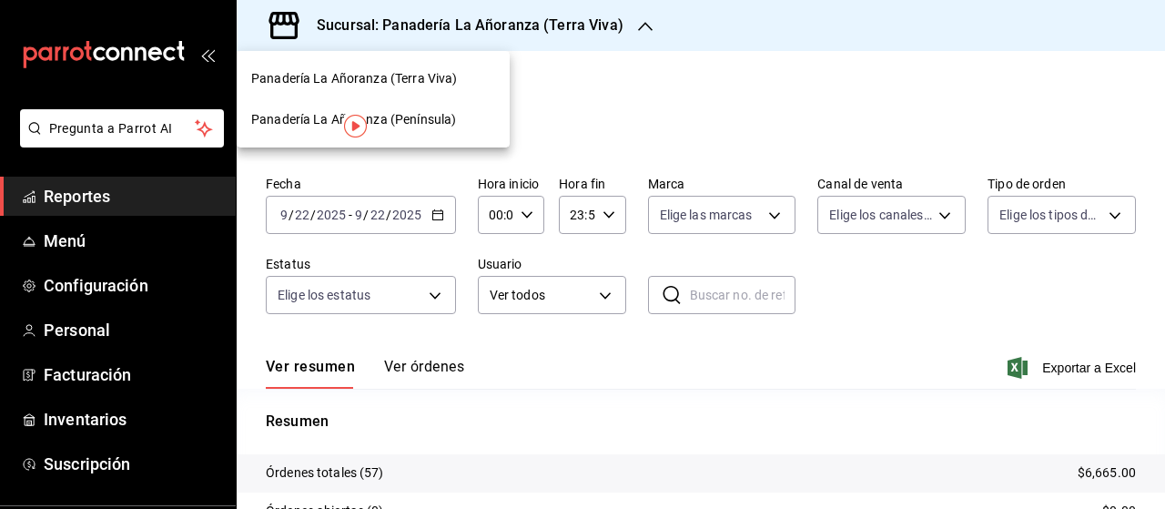
click at [343, 80] on span "Panadería La Añoranza (Terra Viva)" at bounding box center [354, 78] width 206 height 19
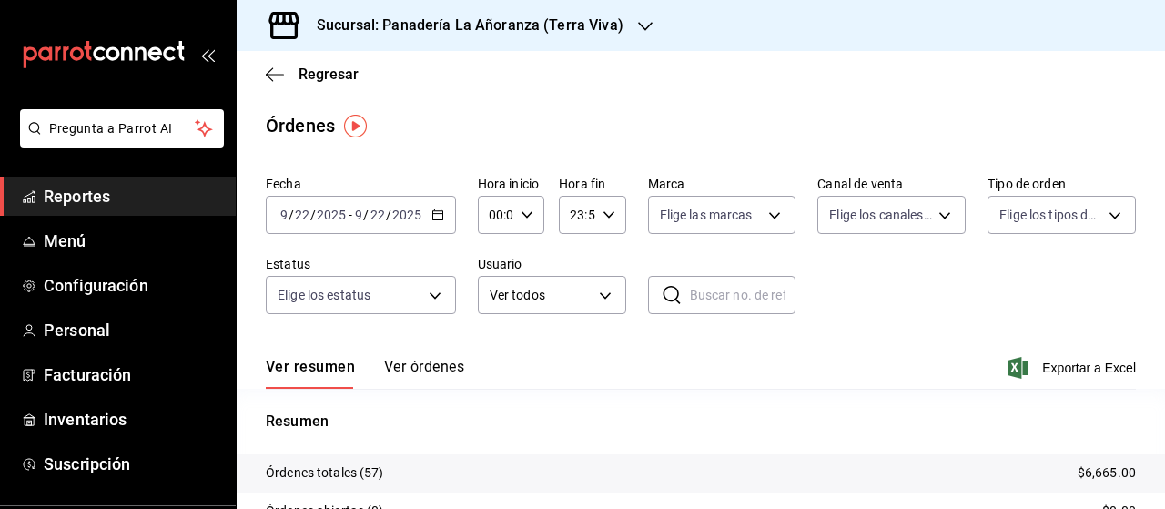
click at [638, 29] on icon "button" at bounding box center [645, 26] width 15 height 15
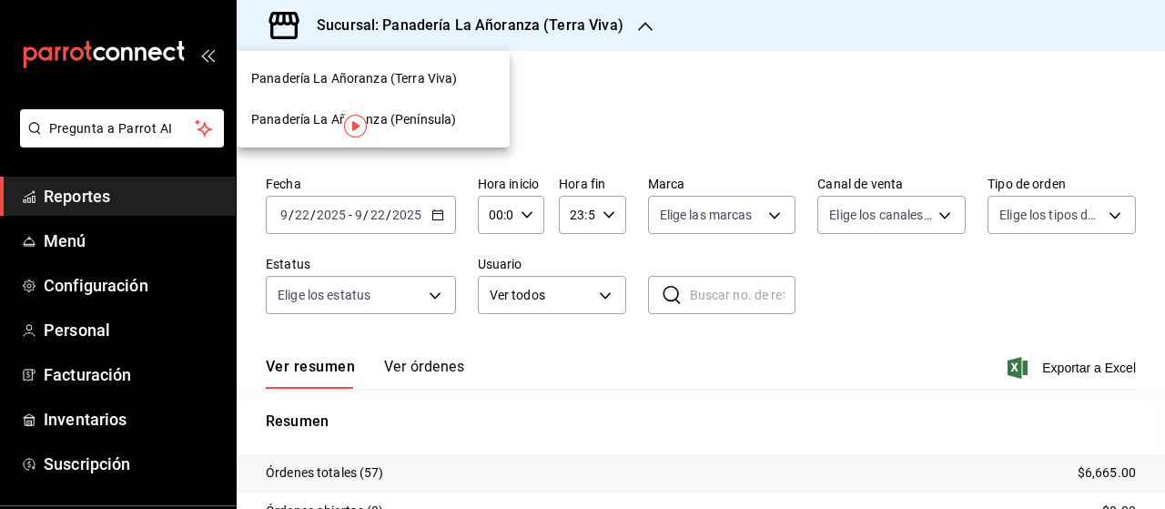
click at [427, 117] on span "Panadería La Añoranza (Península)" at bounding box center [353, 119] width 205 height 19
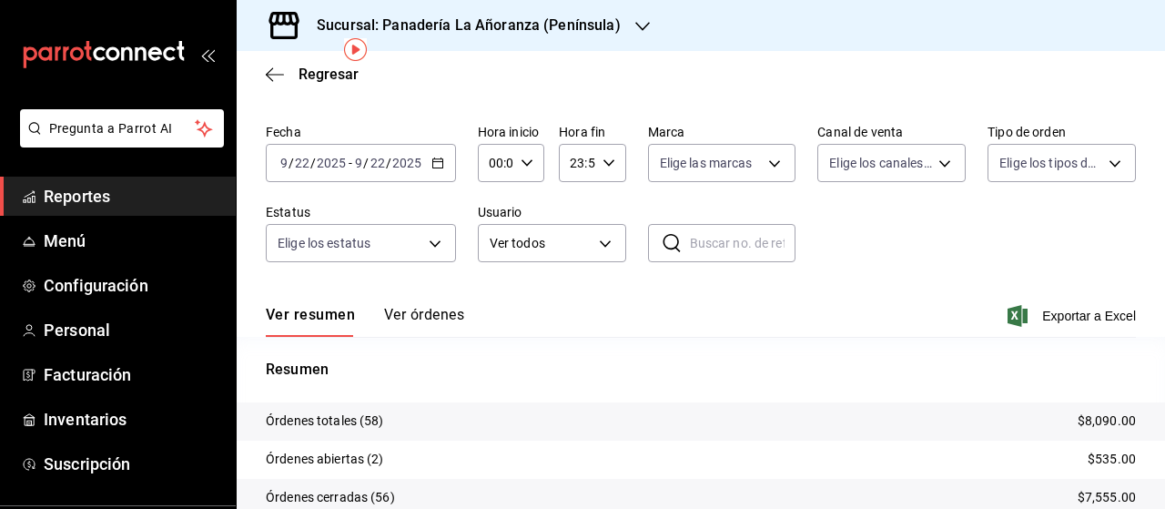
scroll to position [91, 0]
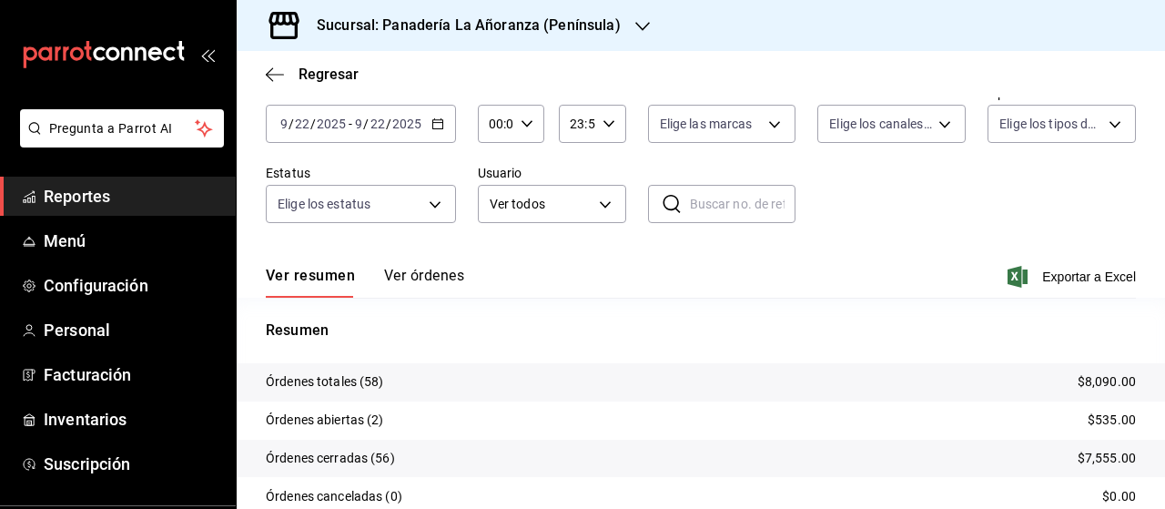
click at [635, 28] on icon "button" at bounding box center [642, 26] width 15 height 9
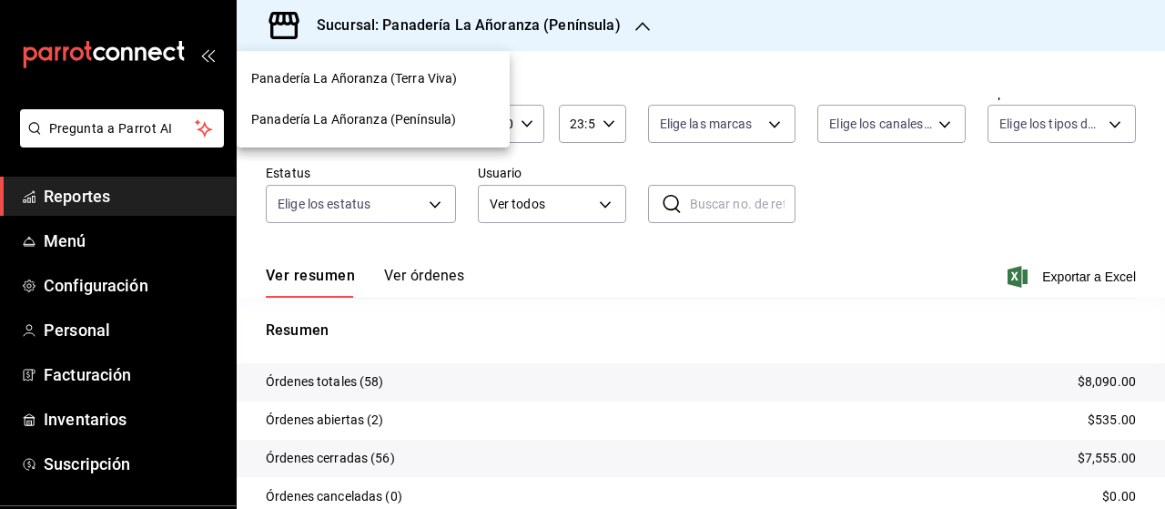
click at [441, 83] on span "Panadería La Añoranza (Terra Viva)" at bounding box center [354, 78] width 206 height 19
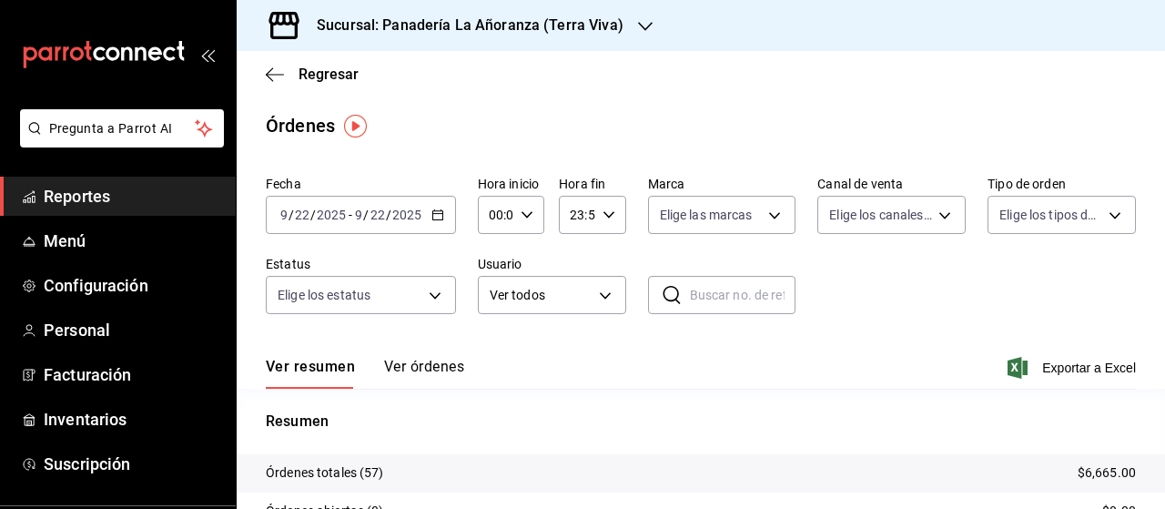
click at [268, 66] on span "Regresar" at bounding box center [312, 74] width 93 height 17
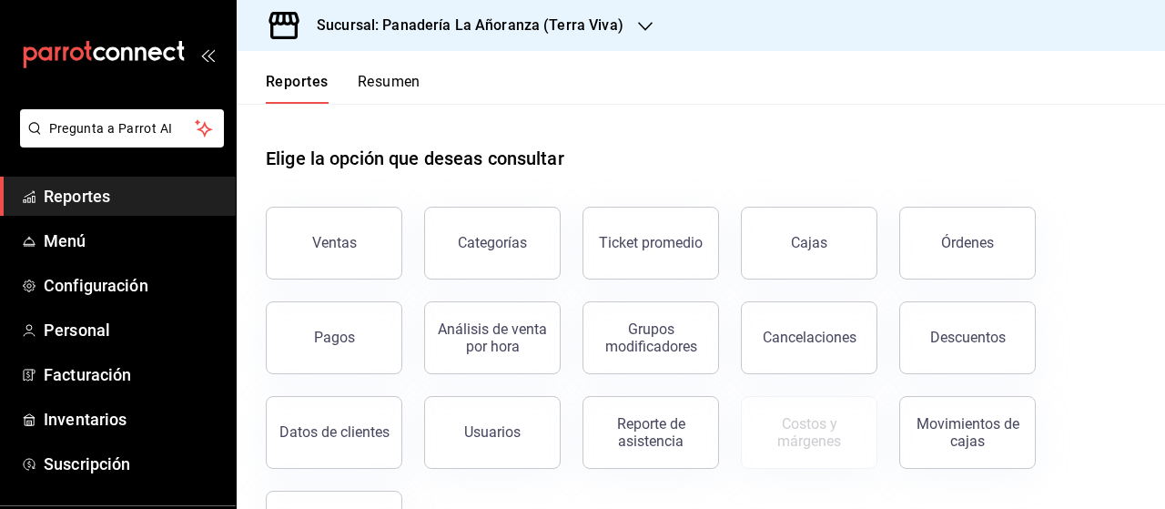
click at [272, 66] on div "Reportes Resumen" at bounding box center [329, 77] width 184 height 53
click at [950, 218] on button "Órdenes" at bounding box center [967, 243] width 137 height 73
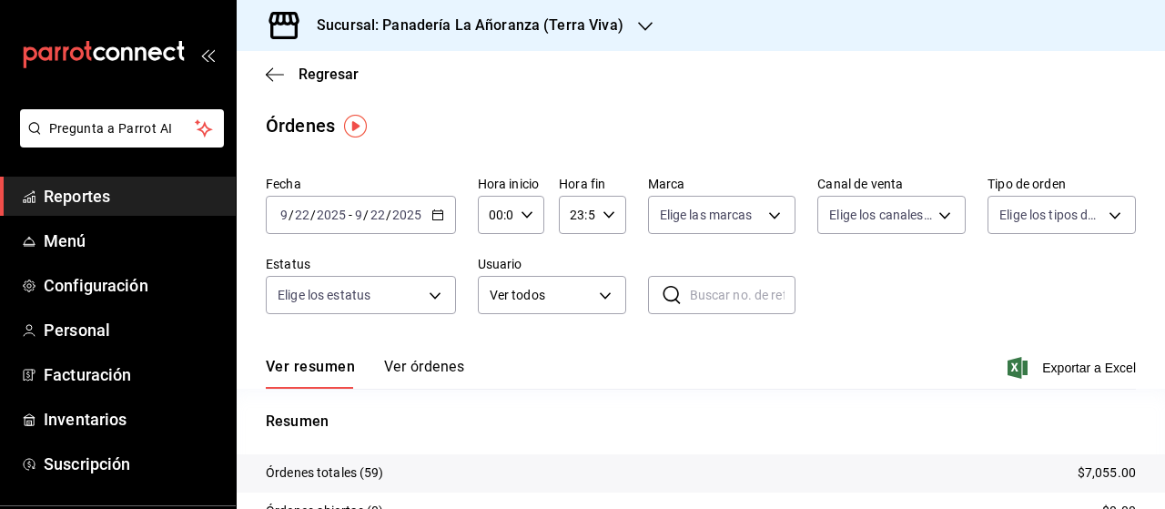
click at [628, 25] on div "Sucursal: Panadería La Añoranza (Terra Viva)" at bounding box center [455, 25] width 409 height 51
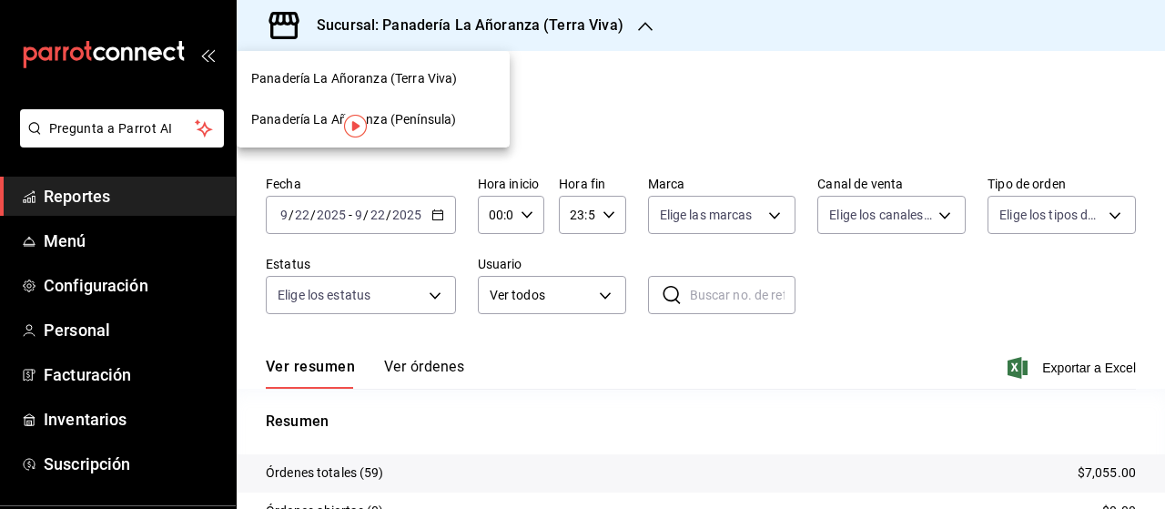
click at [437, 106] on div "Panadería La Añoranza (Península)" at bounding box center [373, 119] width 273 height 41
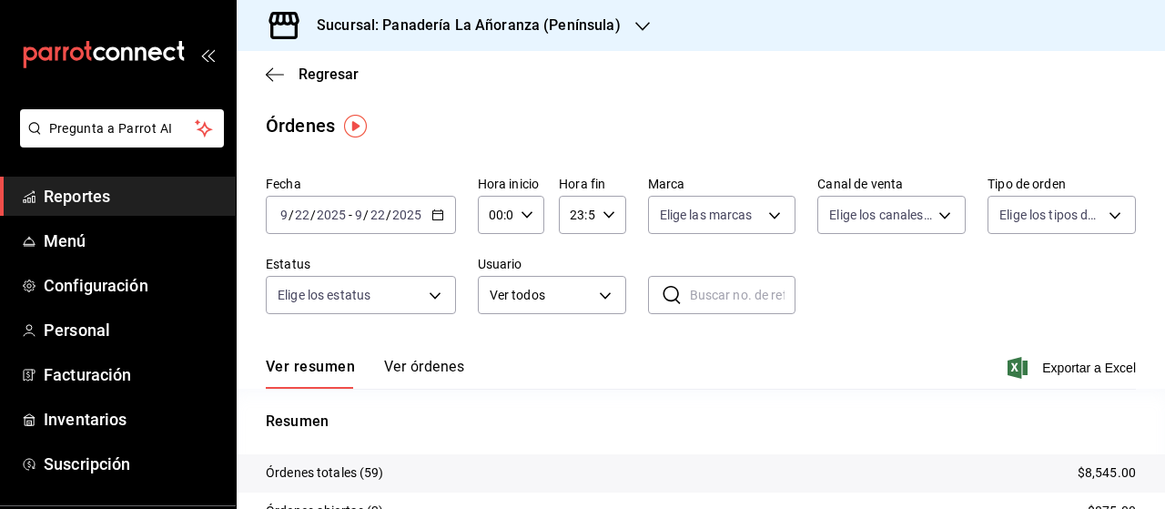
click at [108, 197] on span "Reportes" at bounding box center [132, 196] width 177 height 25
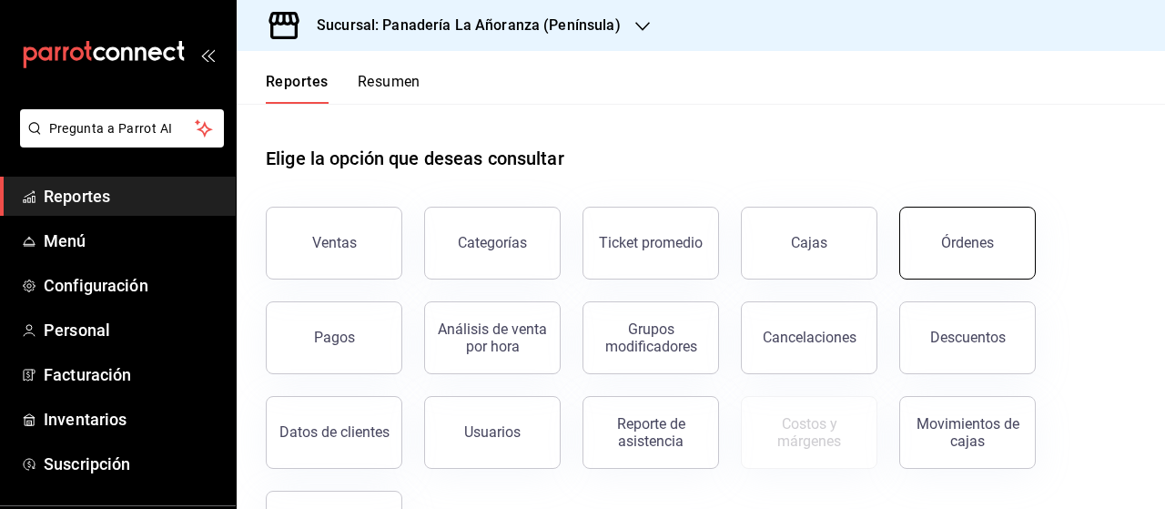
click at [962, 244] on div "Órdenes" at bounding box center [967, 242] width 53 height 17
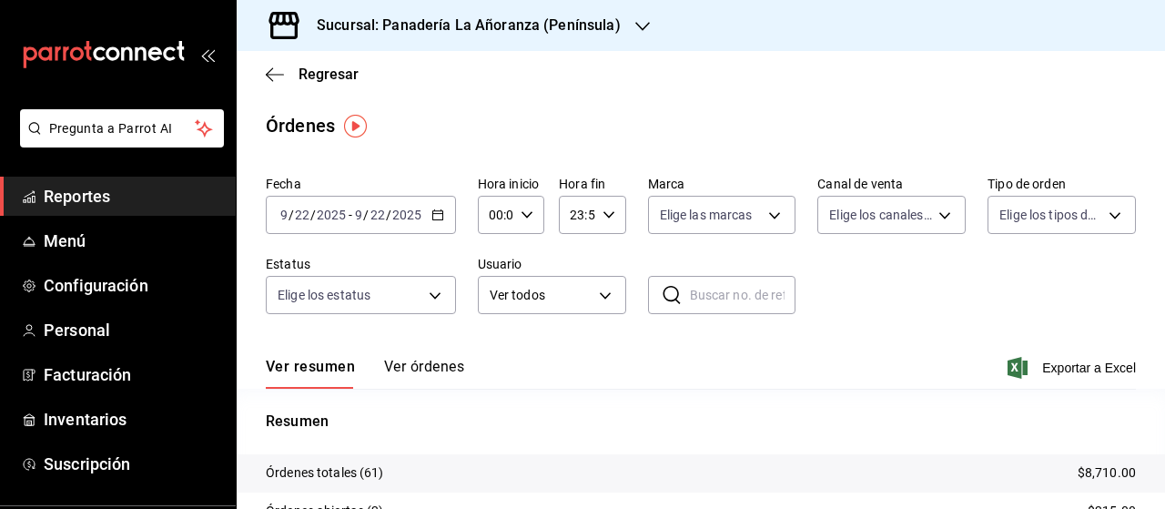
click at [635, 29] on icon "button" at bounding box center [642, 26] width 15 height 15
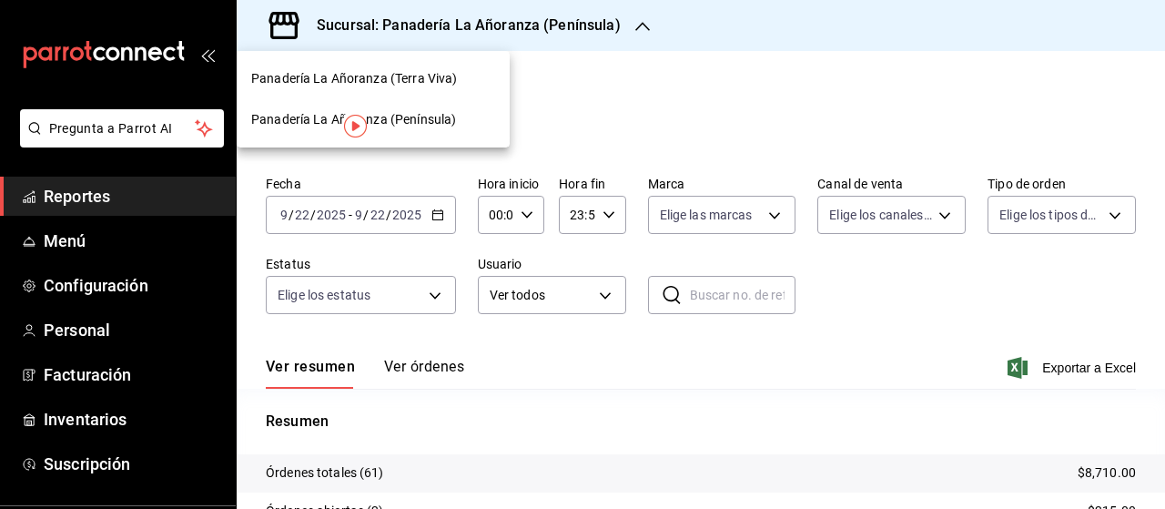
click at [410, 76] on span "Panadería La Añoranza (Terra Viva)" at bounding box center [354, 78] width 206 height 19
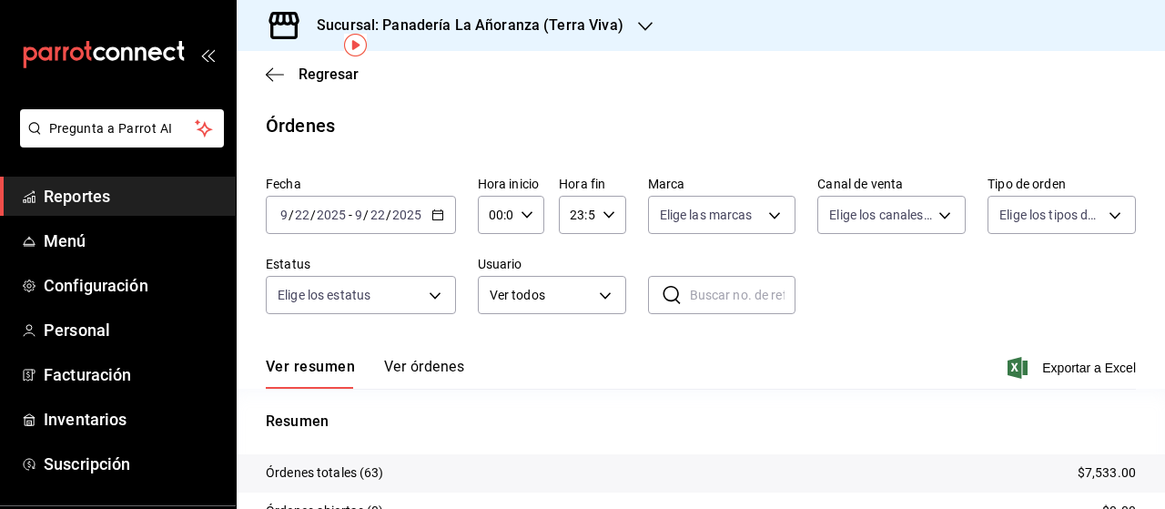
scroll to position [91, 0]
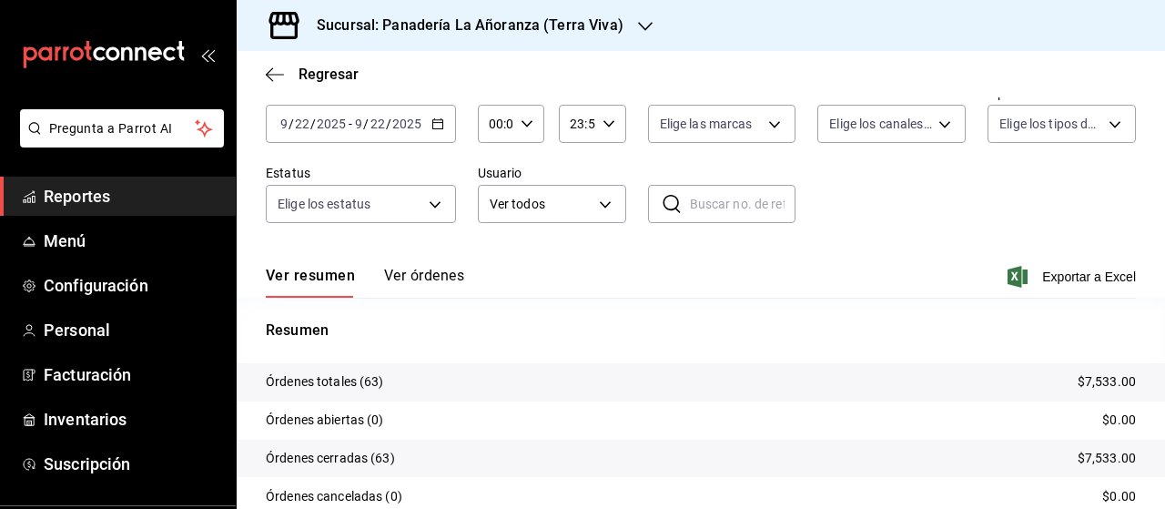
click at [638, 23] on icon "button" at bounding box center [645, 26] width 15 height 15
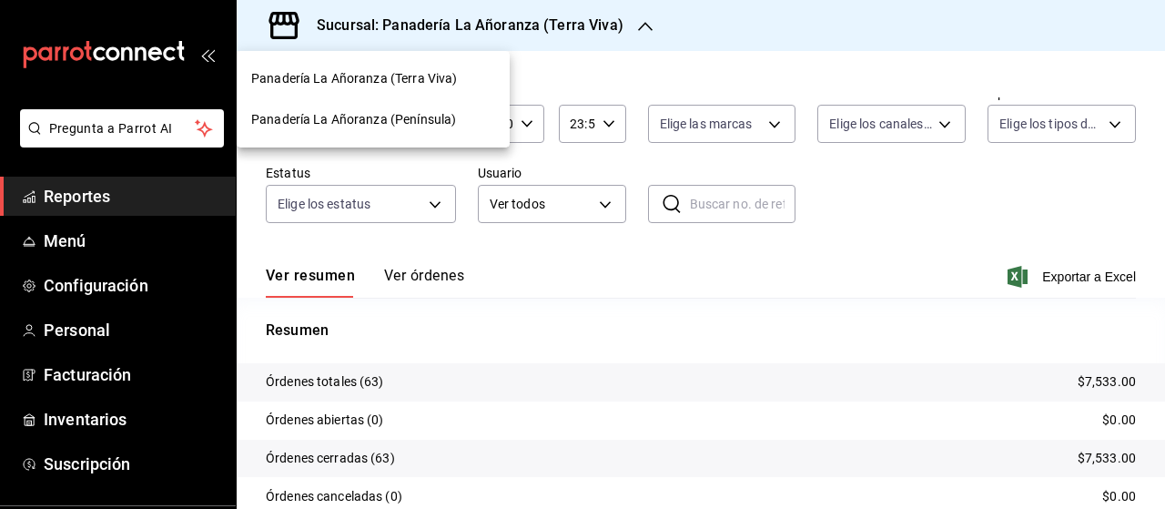
click at [441, 119] on span "Panadería La Añoranza (Península)" at bounding box center [353, 119] width 205 height 19
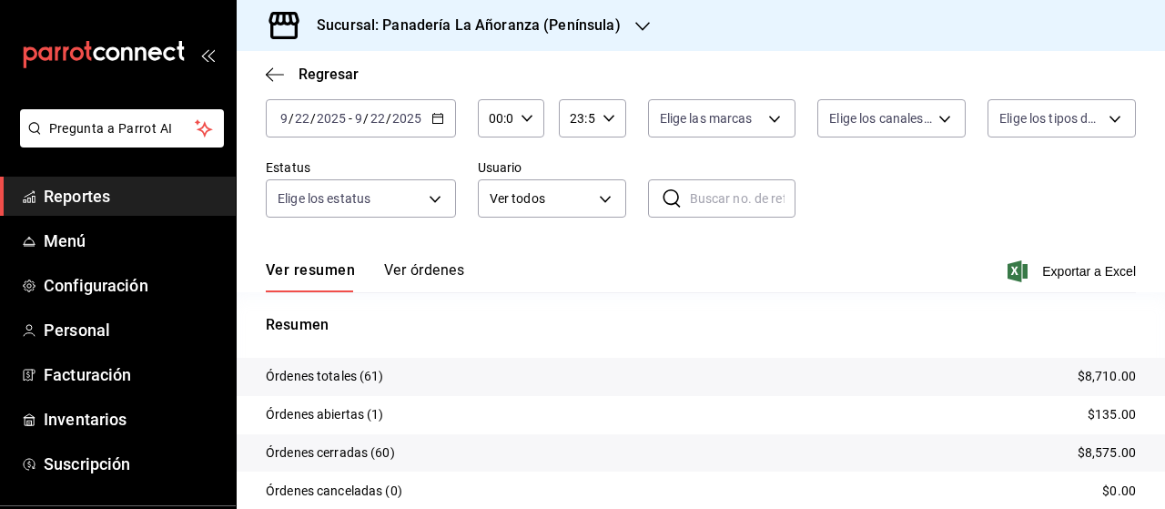
scroll to position [187, 0]
